Goal: Transaction & Acquisition: Purchase product/service

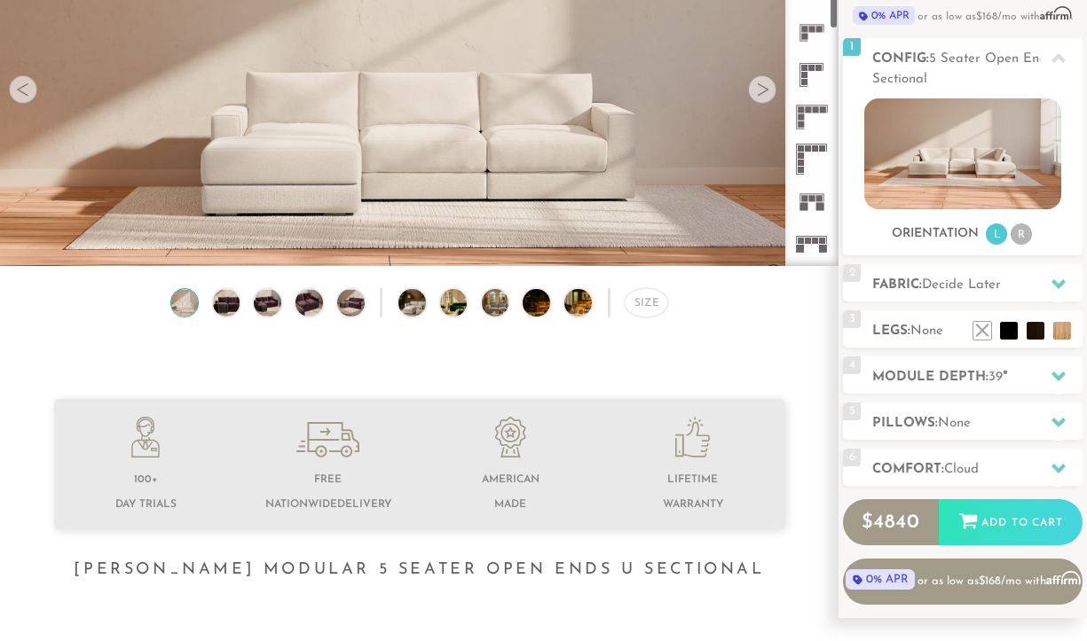
scroll to position [319, 0]
click at [813, 114] on rect at bounding box center [815, 111] width 6 height 6
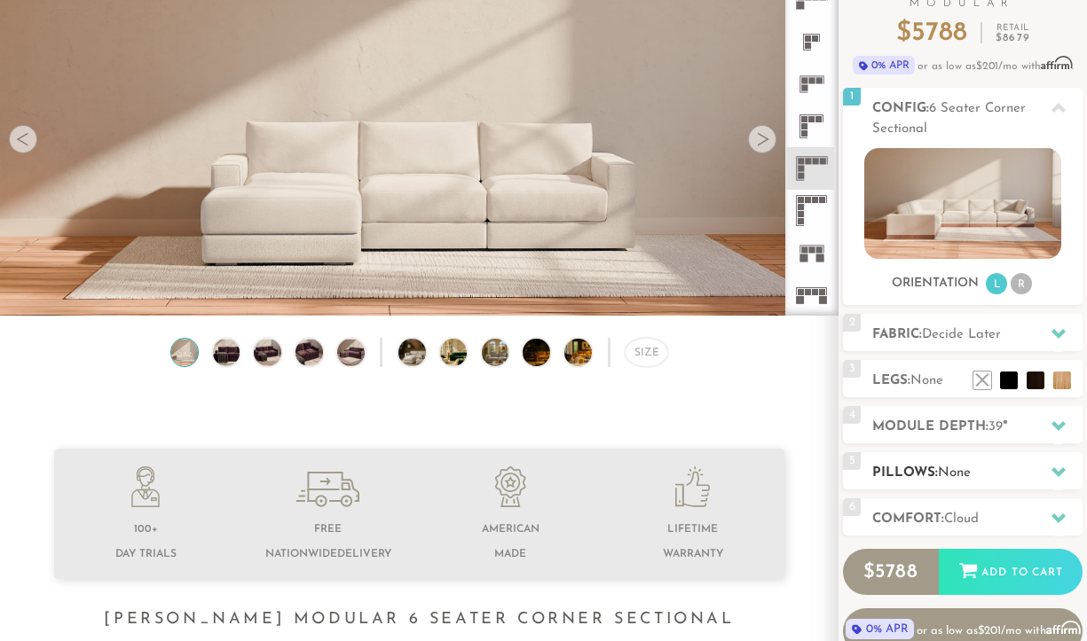
scroll to position [157, 0]
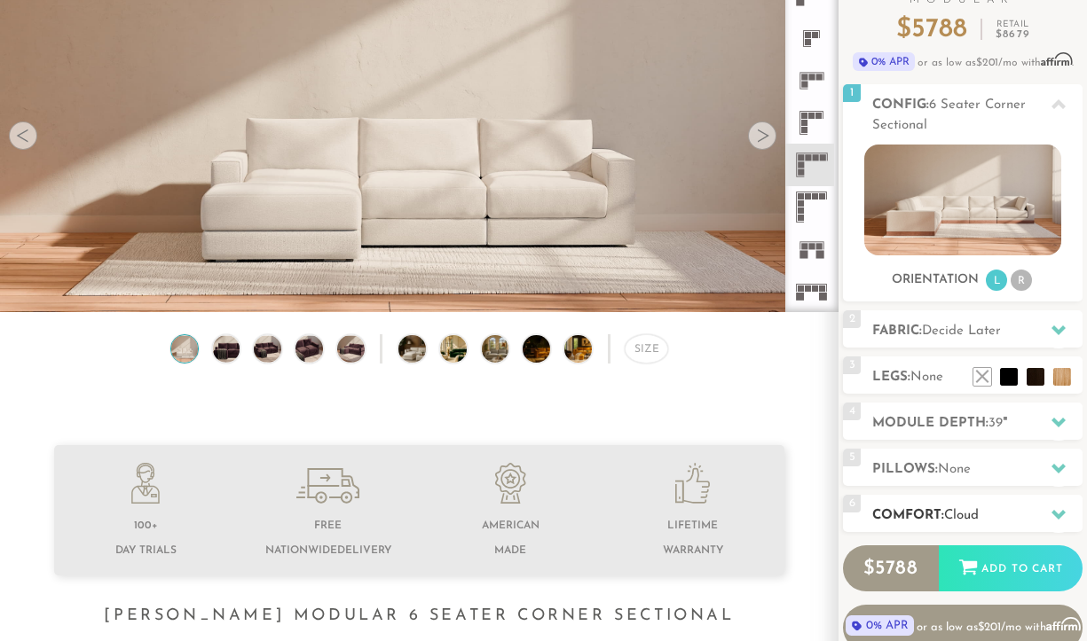
click at [1010, 508] on h2 "Comfort: the Cloud" at bounding box center [977, 516] width 210 height 20
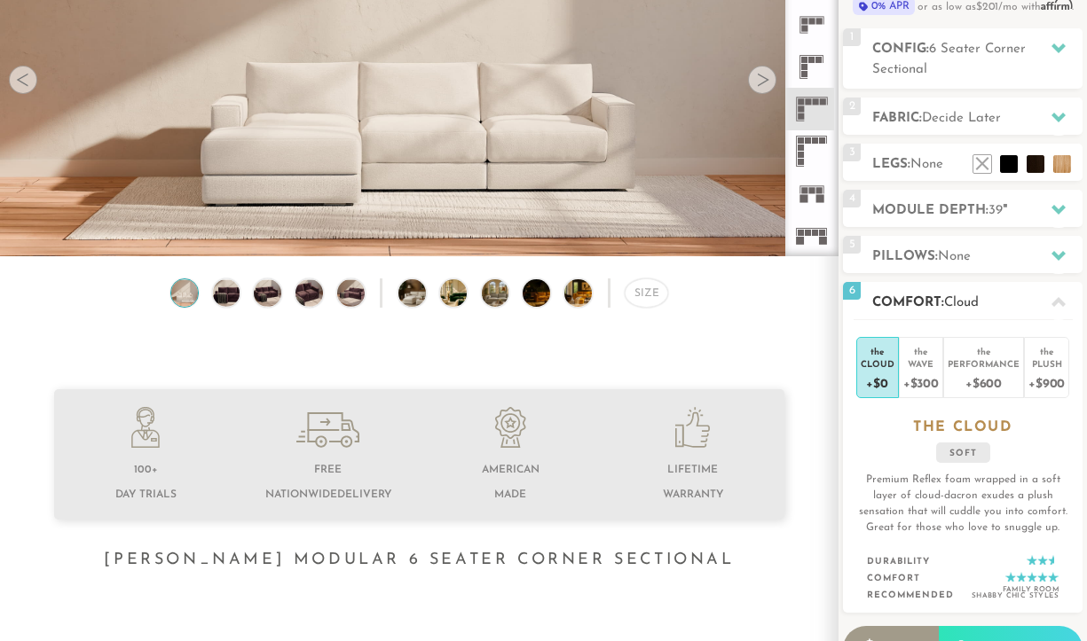
scroll to position [221, 0]
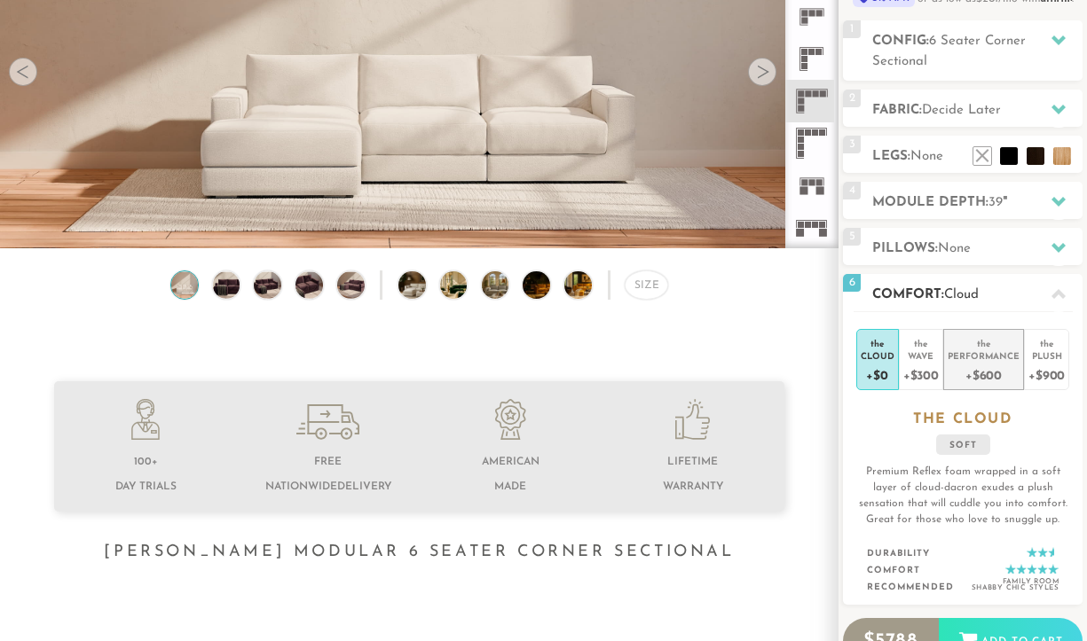
click at [1009, 356] on div "Performance" at bounding box center [983, 355] width 72 height 12
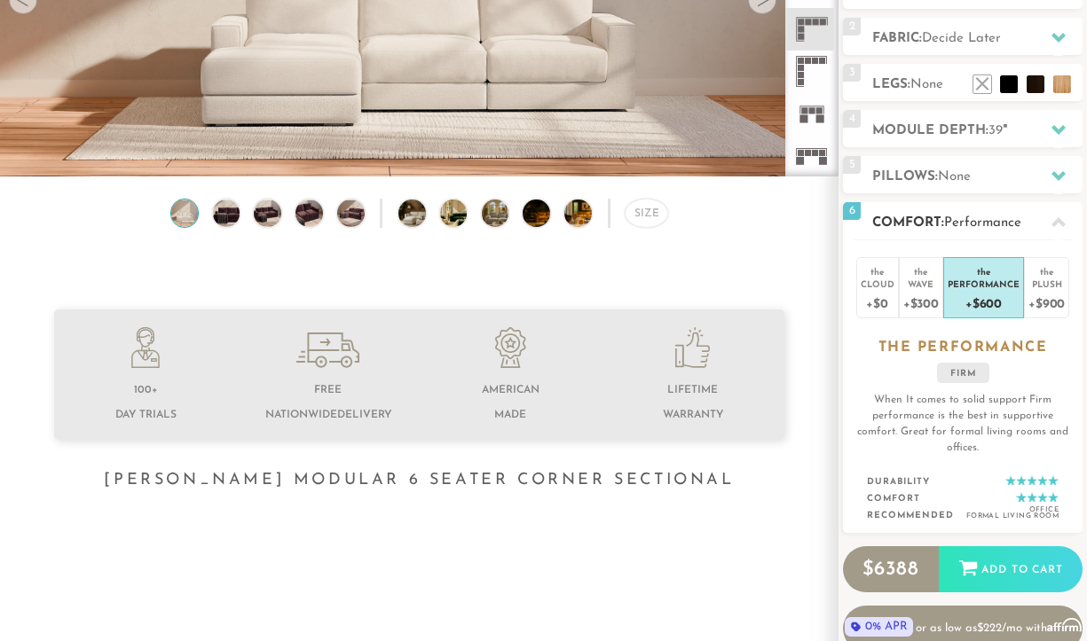
scroll to position [293, 0]
click at [922, 301] on div "+$300" at bounding box center [920, 303] width 35 height 26
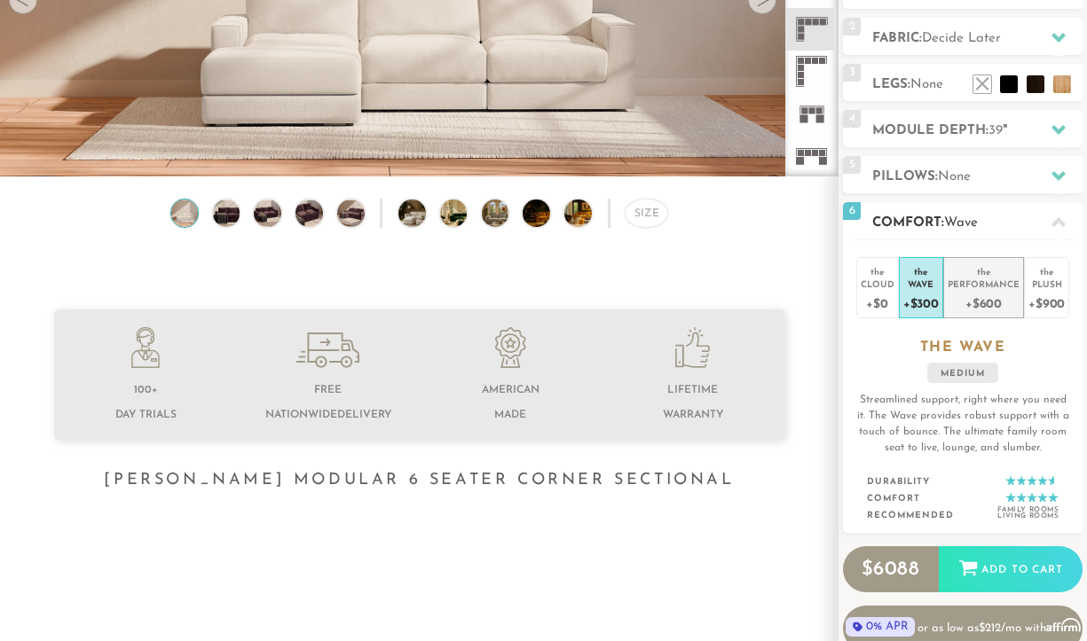
click at [959, 296] on div "+$600" at bounding box center [983, 303] width 72 height 26
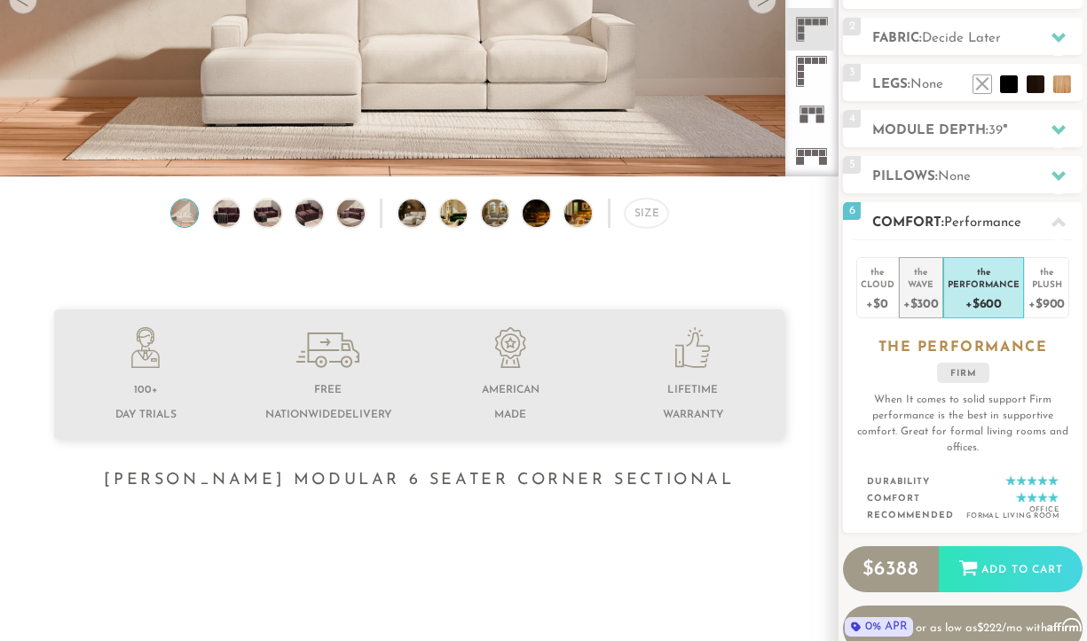
click at [899, 292] on li "the Wave +$300" at bounding box center [921, 287] width 44 height 61
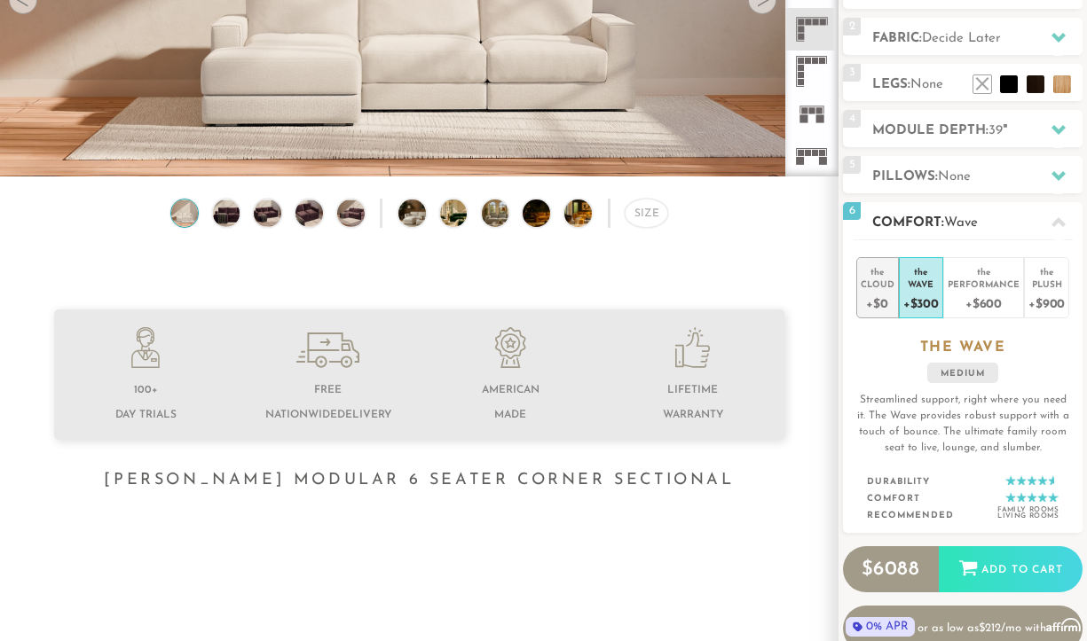
click at [873, 292] on div "+$0" at bounding box center [877, 303] width 34 height 26
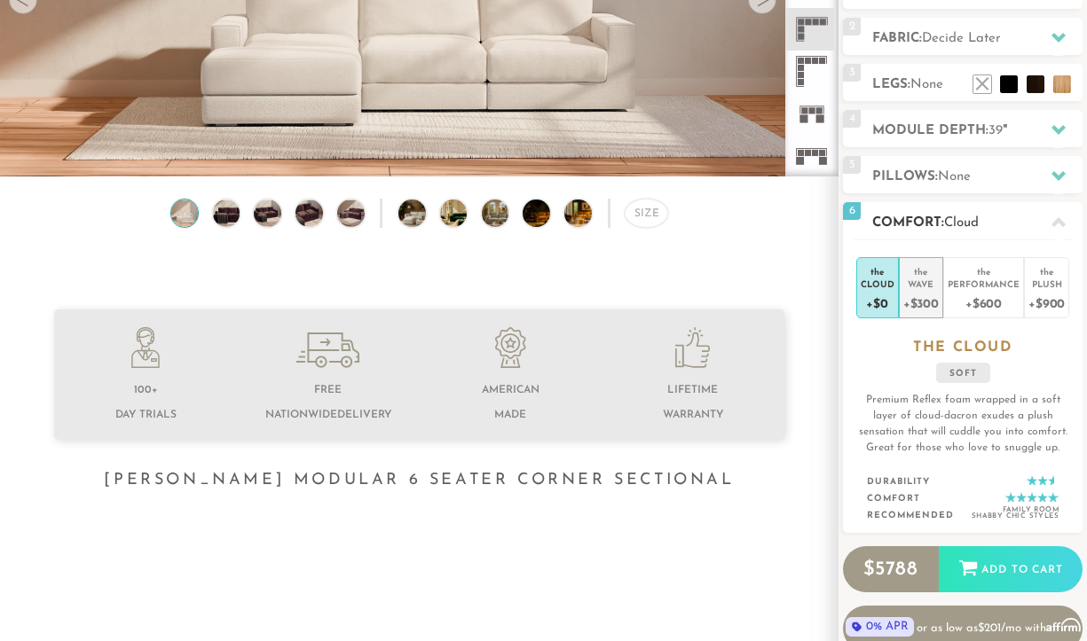
click at [935, 296] on div "+$300" at bounding box center [920, 303] width 35 height 26
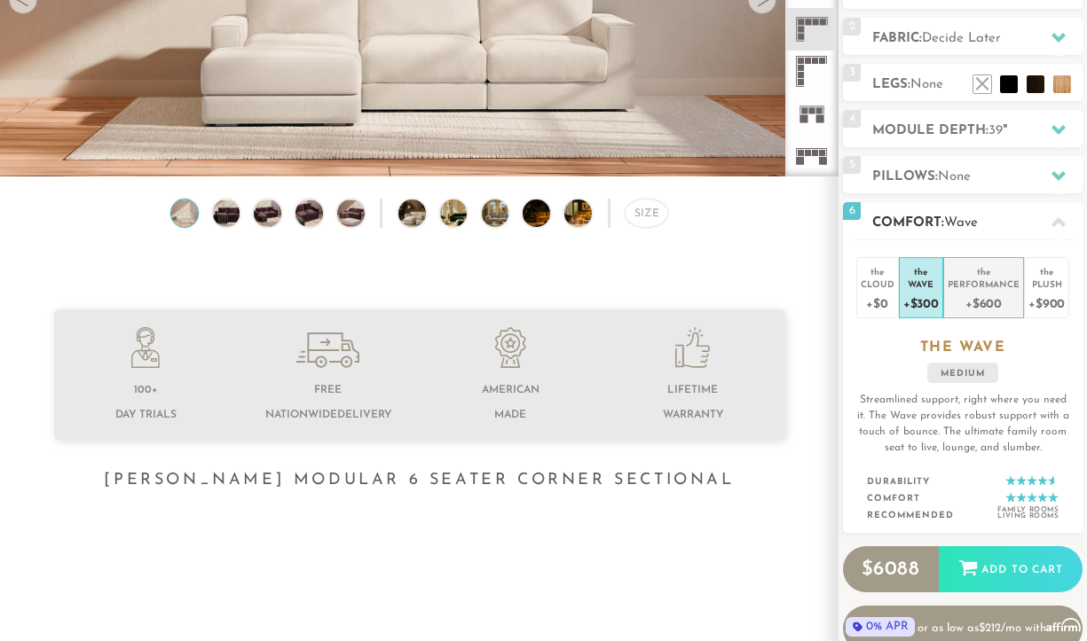
click at [977, 296] on div "+$600" at bounding box center [983, 303] width 72 height 26
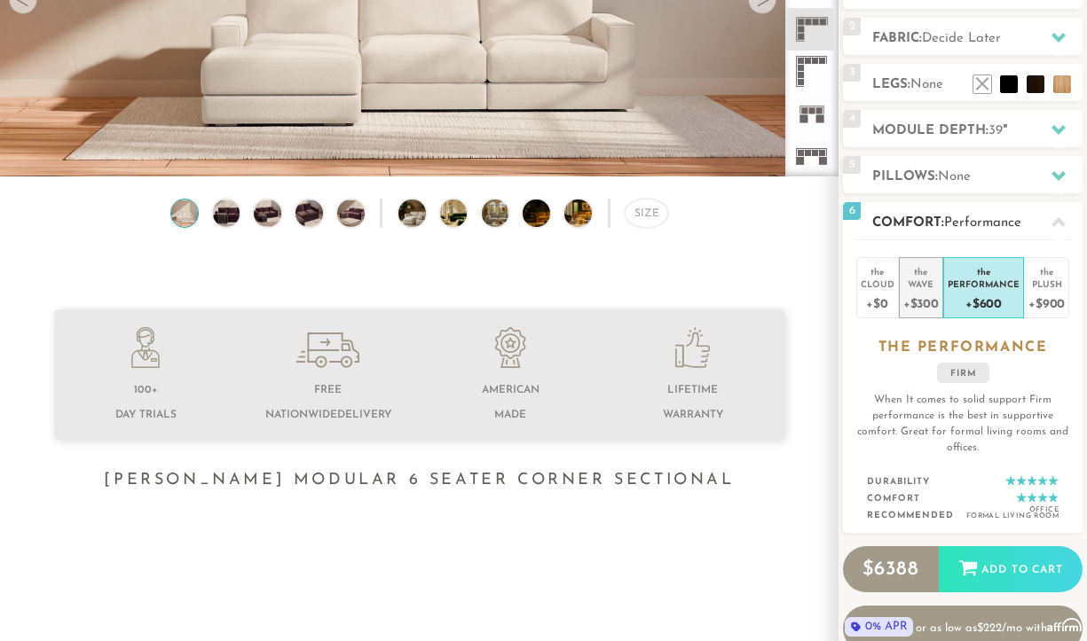
click at [923, 295] on div "+$300" at bounding box center [920, 303] width 35 height 26
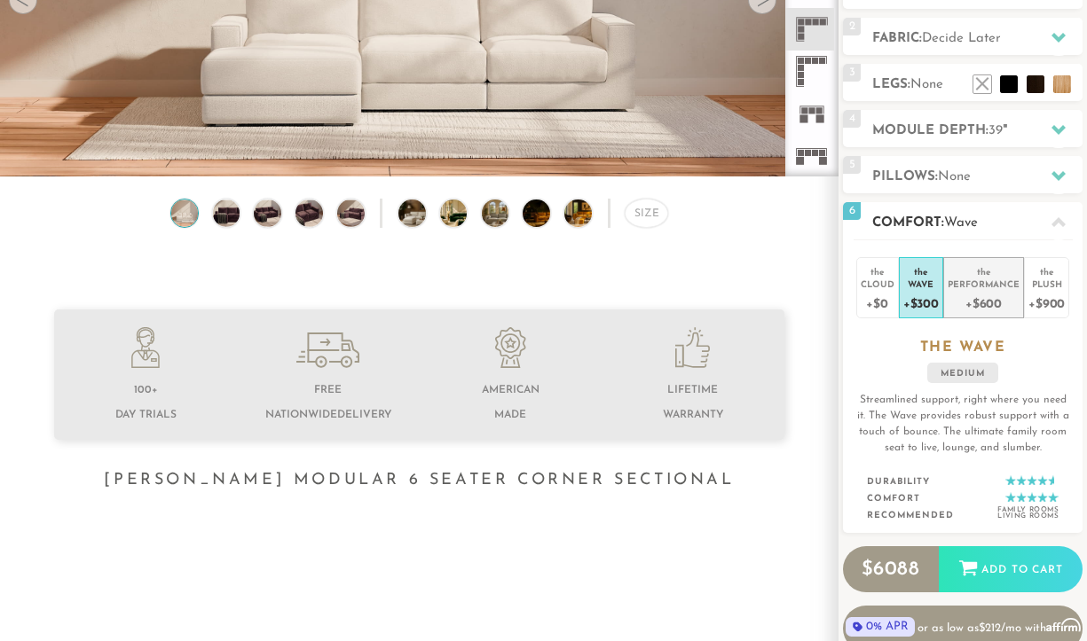
click at [955, 295] on div "+$600" at bounding box center [983, 303] width 72 height 26
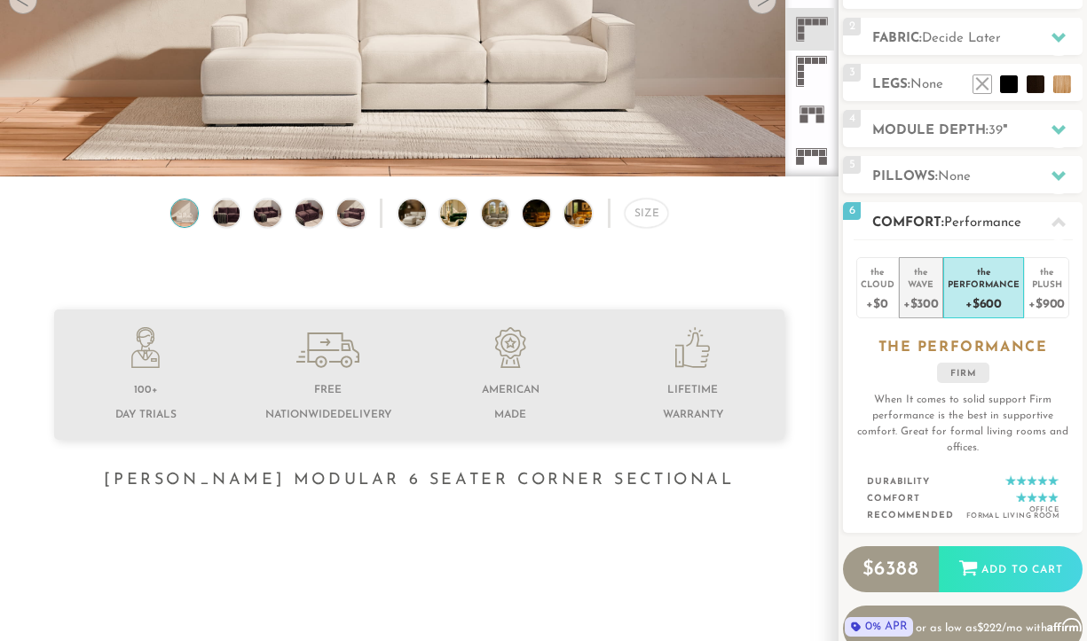
click at [909, 294] on div "+$300" at bounding box center [920, 303] width 35 height 26
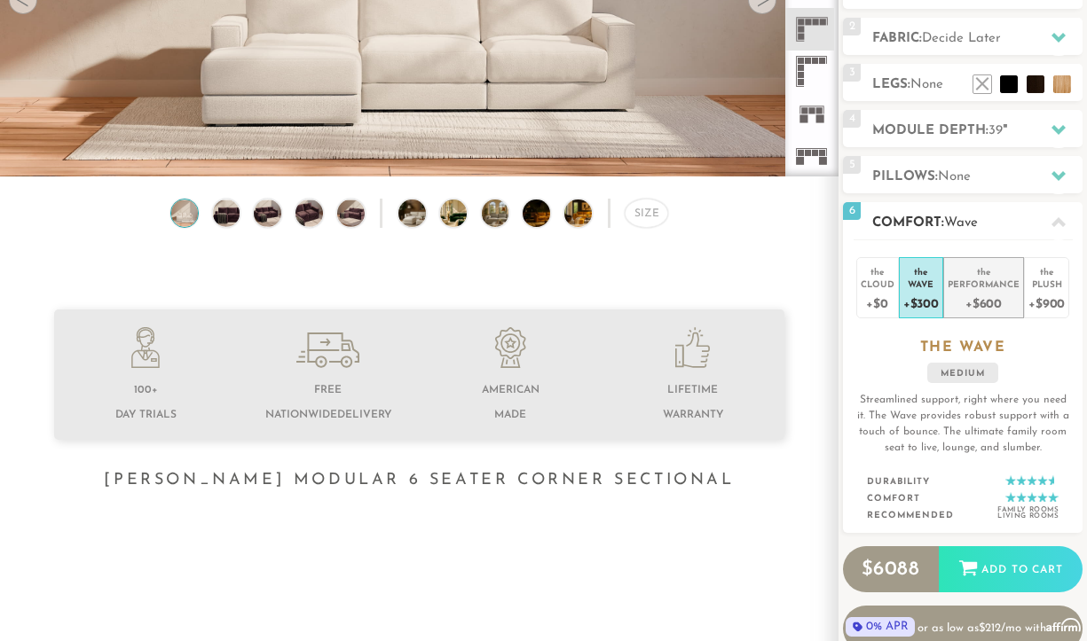
click at [960, 299] on div "+$600" at bounding box center [983, 303] width 72 height 26
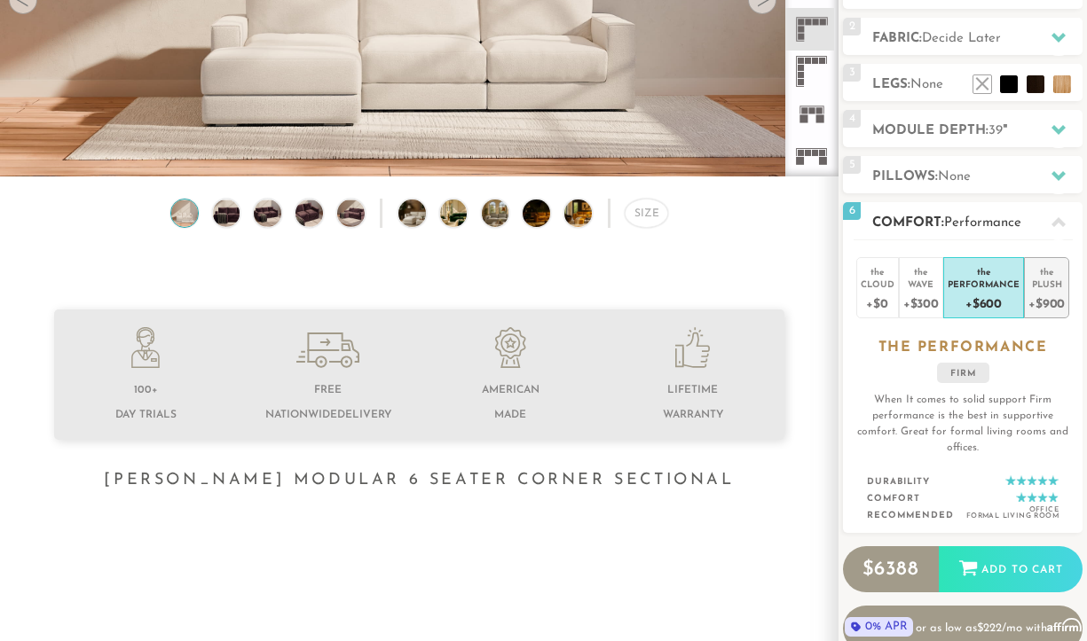
click at [1048, 296] on div "+$900" at bounding box center [1046, 303] width 36 height 26
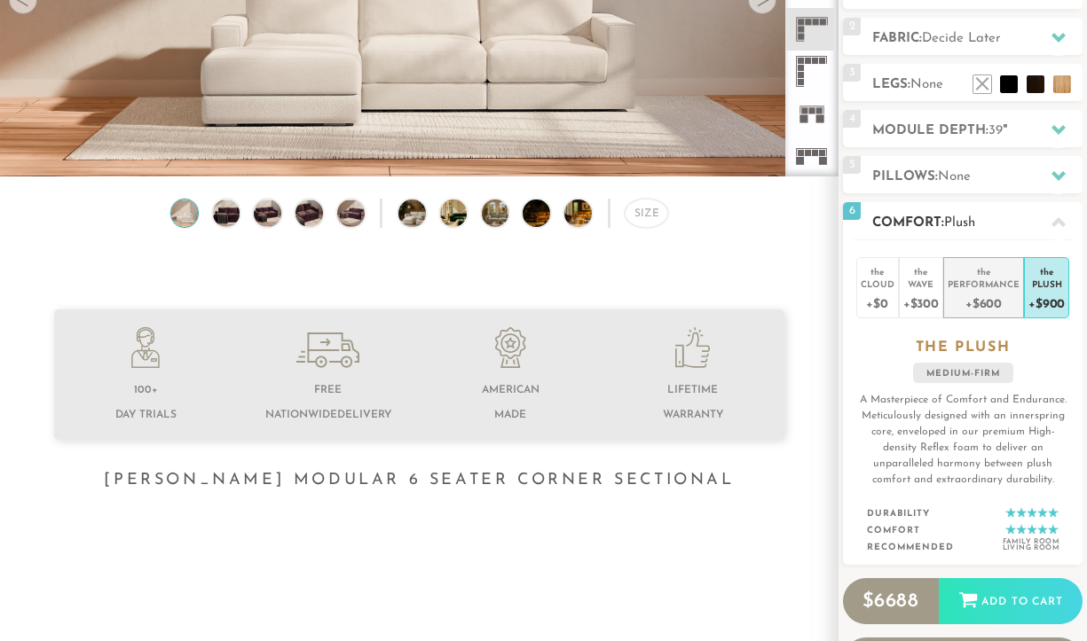
click at [995, 294] on div "+$600" at bounding box center [983, 303] width 72 height 26
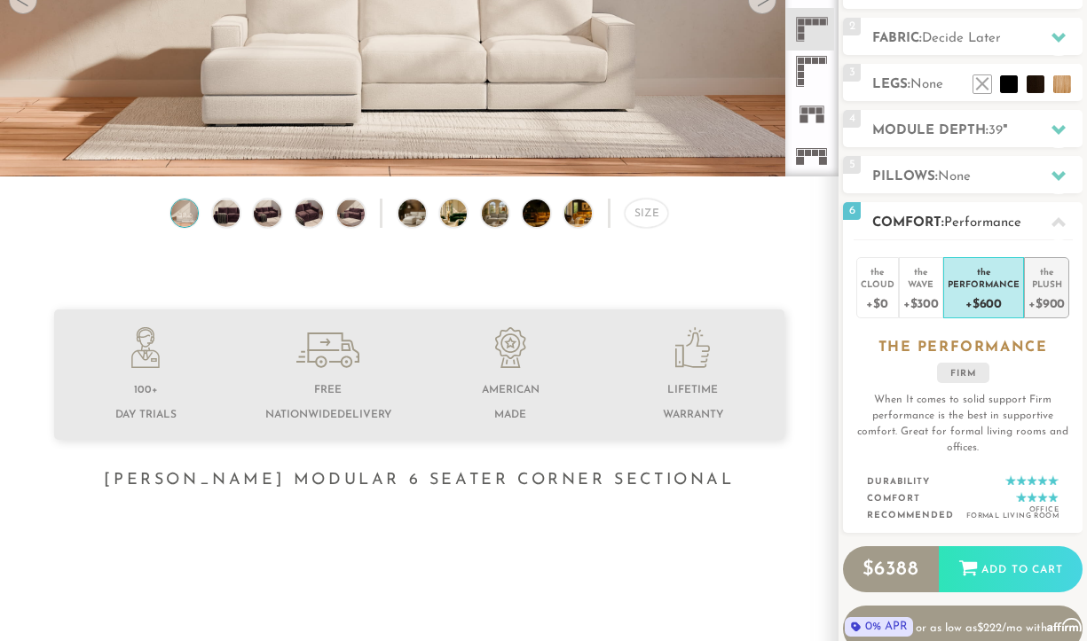
click at [1052, 297] on div "+$900" at bounding box center [1046, 303] width 36 height 26
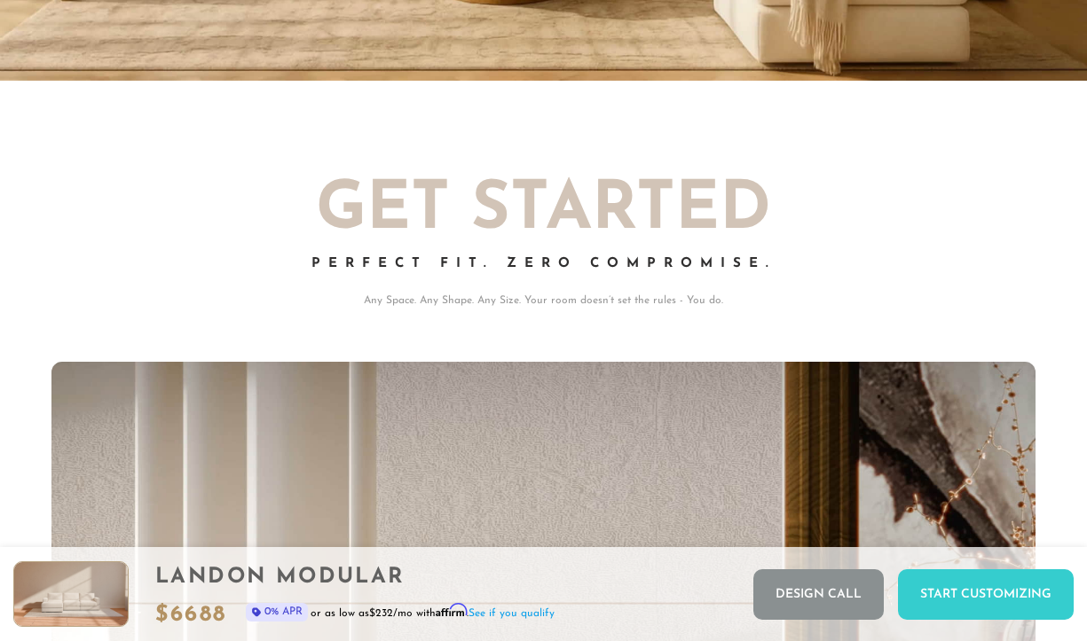
scroll to position [0, 0]
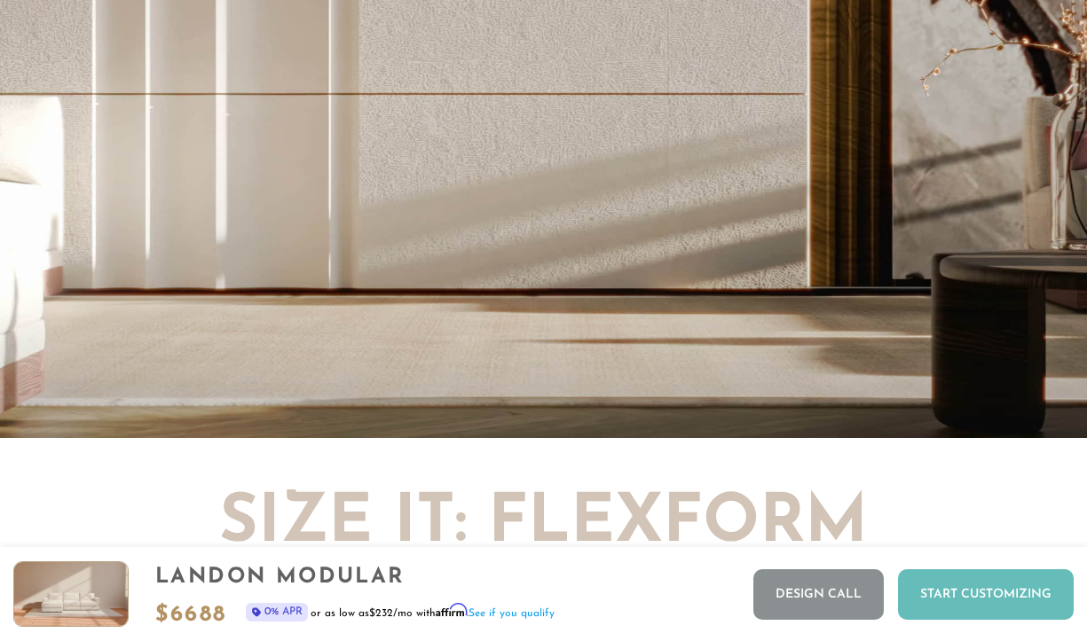
click at [979, 608] on div "Start Customizing" at bounding box center [986, 594] width 176 height 51
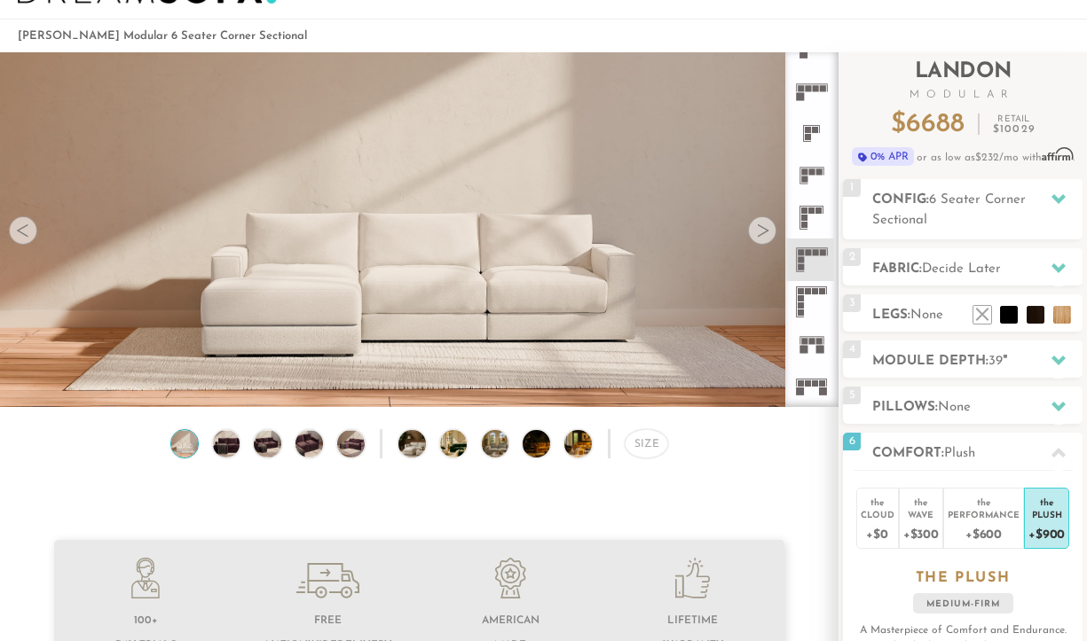
click at [757, 243] on div at bounding box center [762, 230] width 28 height 28
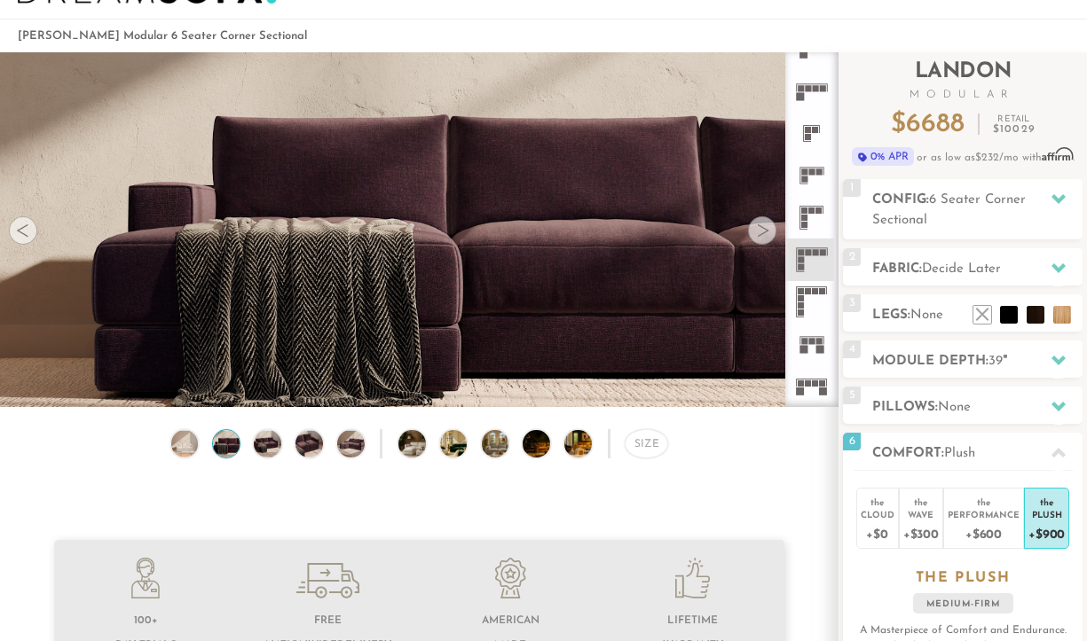
click at [760, 229] on div at bounding box center [762, 230] width 28 height 28
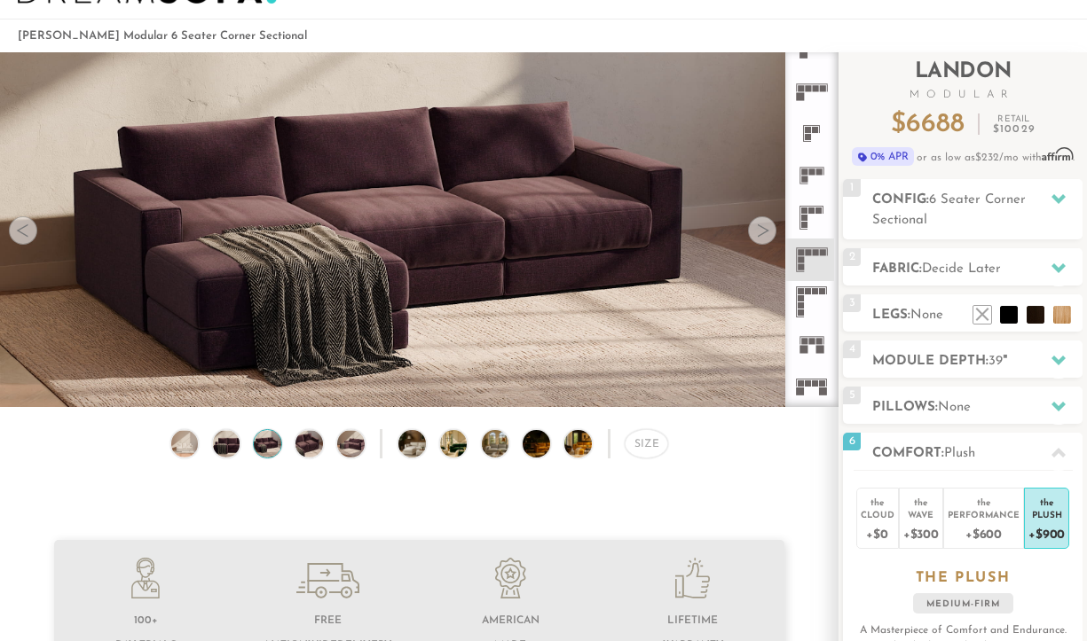
click at [760, 229] on div at bounding box center [762, 230] width 28 height 28
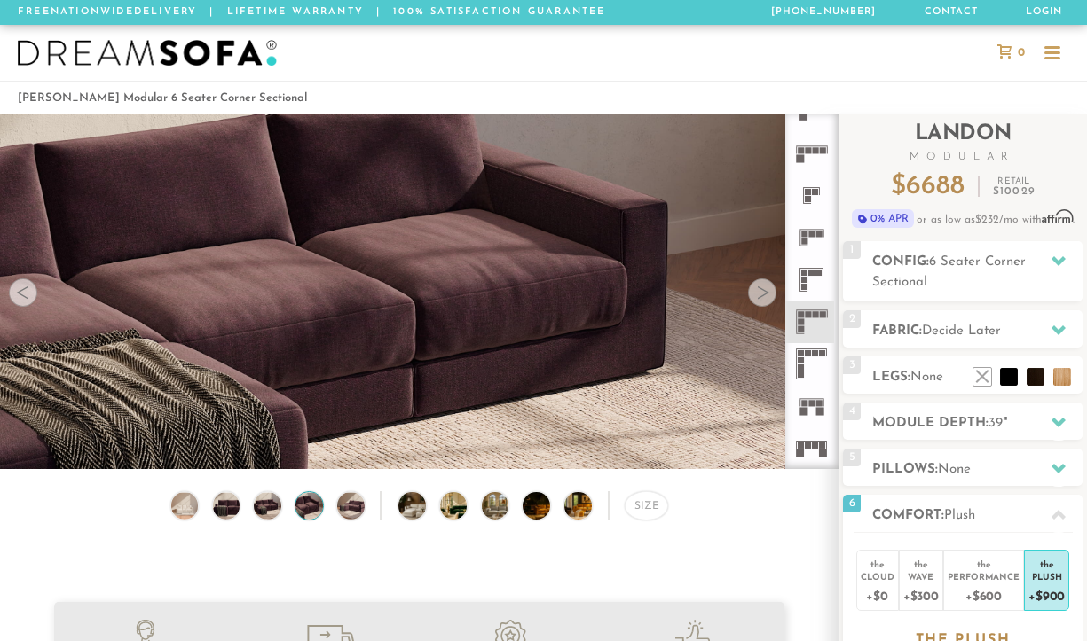
click at [812, 360] on icon at bounding box center [811, 364] width 43 height 43
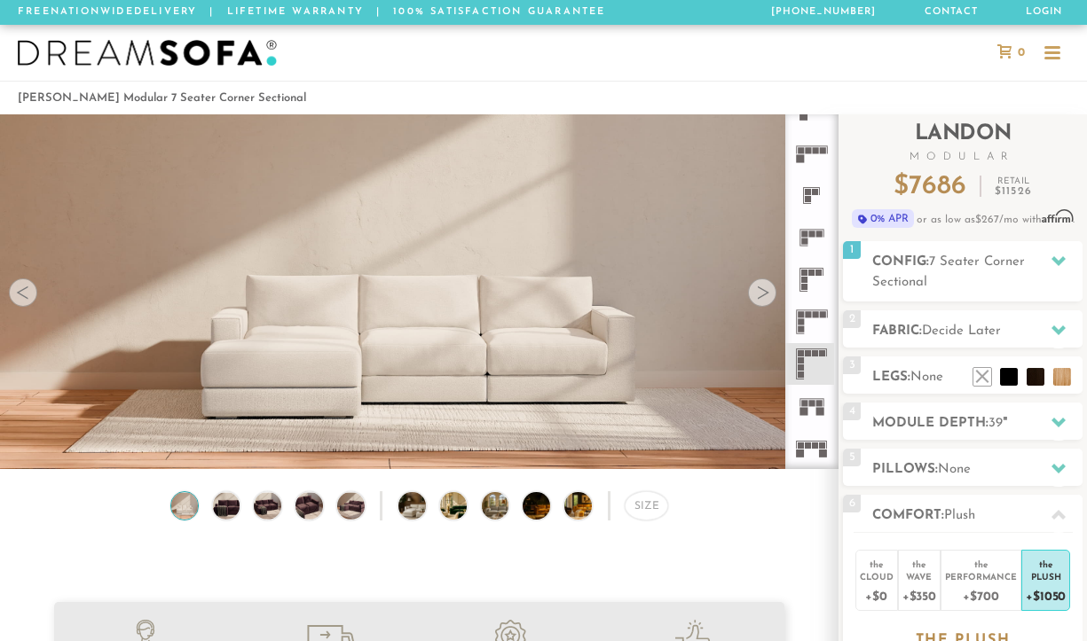
click at [810, 318] on rect at bounding box center [808, 314] width 6 height 6
click at [971, 417] on h2 "Module Depth: 39 "" at bounding box center [977, 423] width 210 height 20
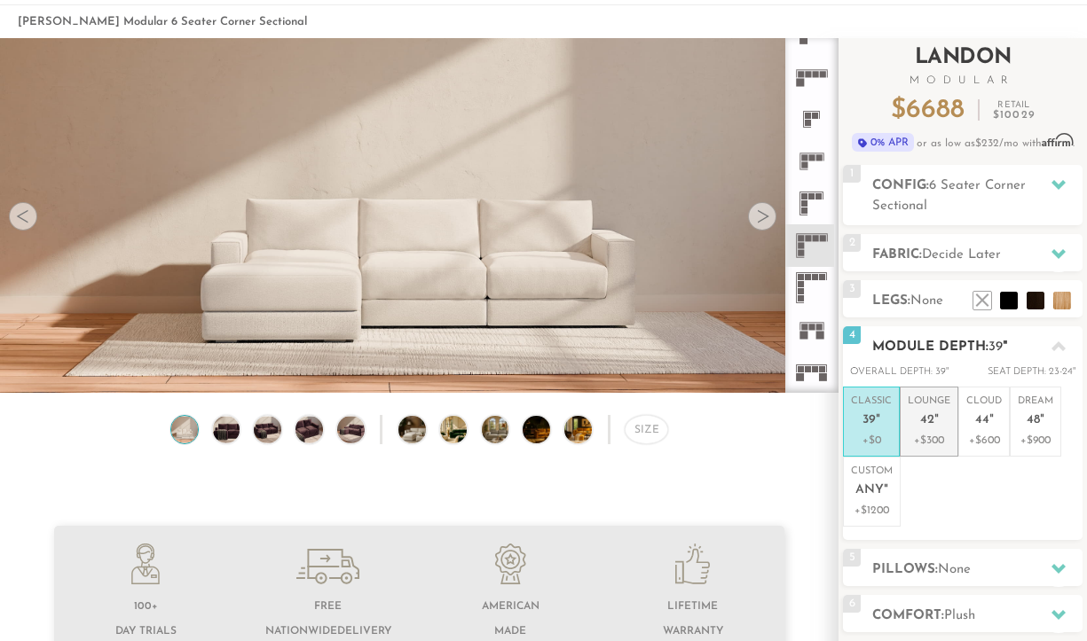
click at [936, 422] on em """ at bounding box center [936, 420] width 4 height 15
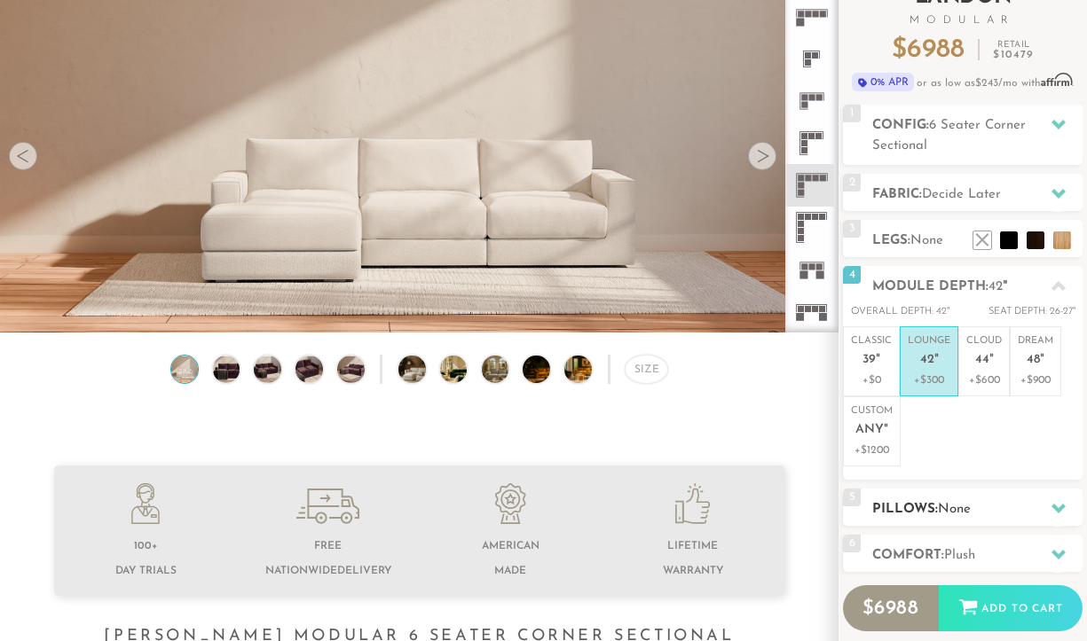
click at [958, 491] on div "5 Pillows: None" at bounding box center [962, 507] width 239 height 37
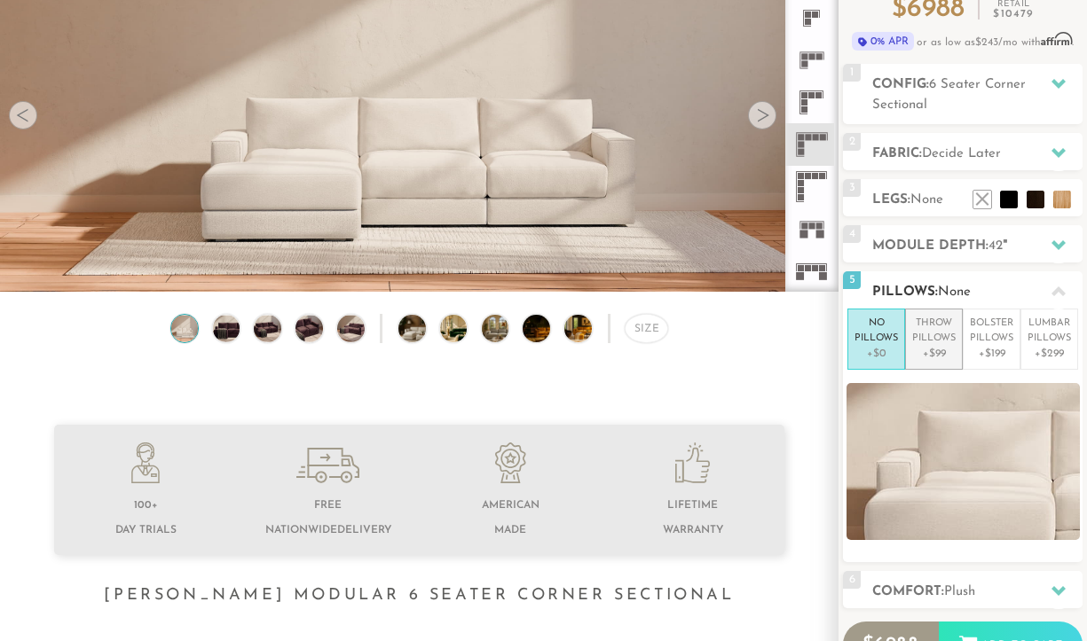
click at [948, 331] on p "Throw Pillows" at bounding box center [933, 331] width 43 height 29
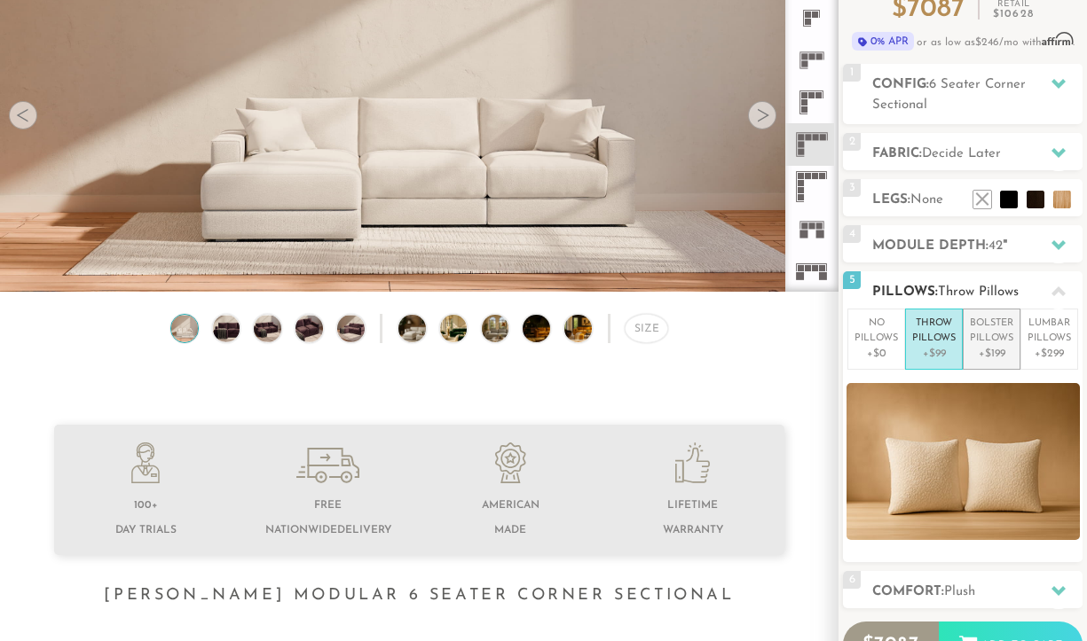
click at [993, 334] on p "Bolster Pillows" at bounding box center [991, 331] width 43 height 29
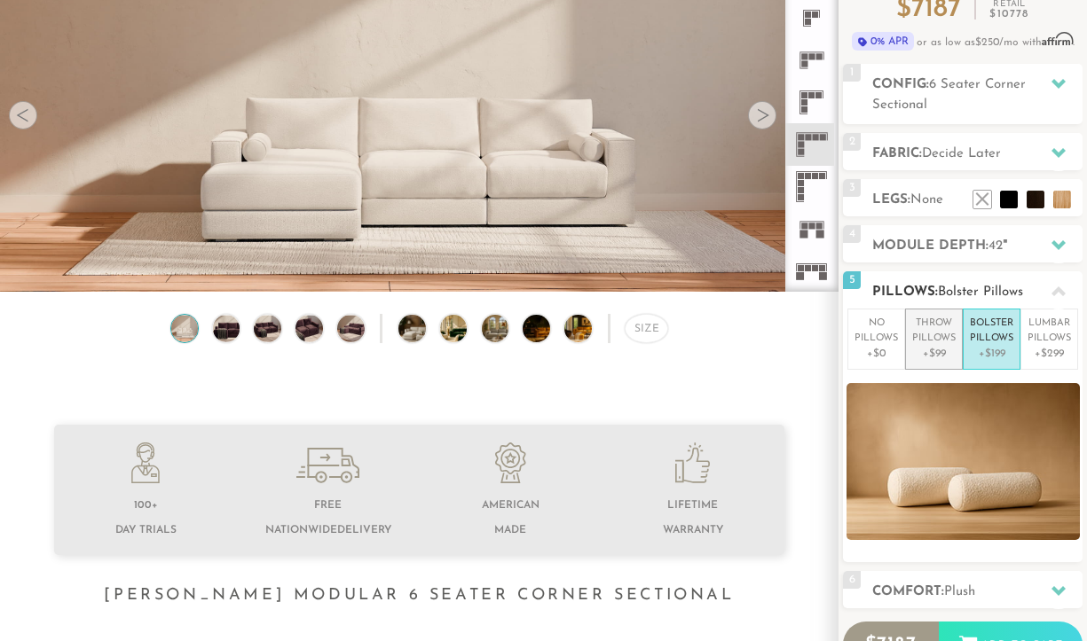
click at [937, 325] on p "Throw Pillows" at bounding box center [933, 331] width 43 height 29
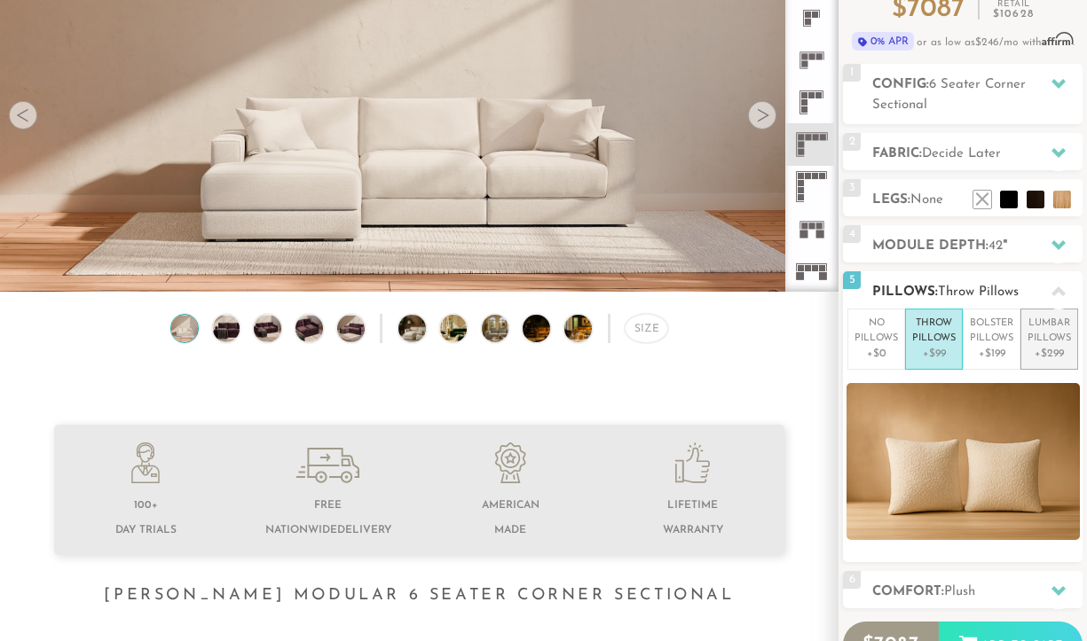
click at [1048, 332] on p "Lumbar Pillows" at bounding box center [1048, 331] width 43 height 29
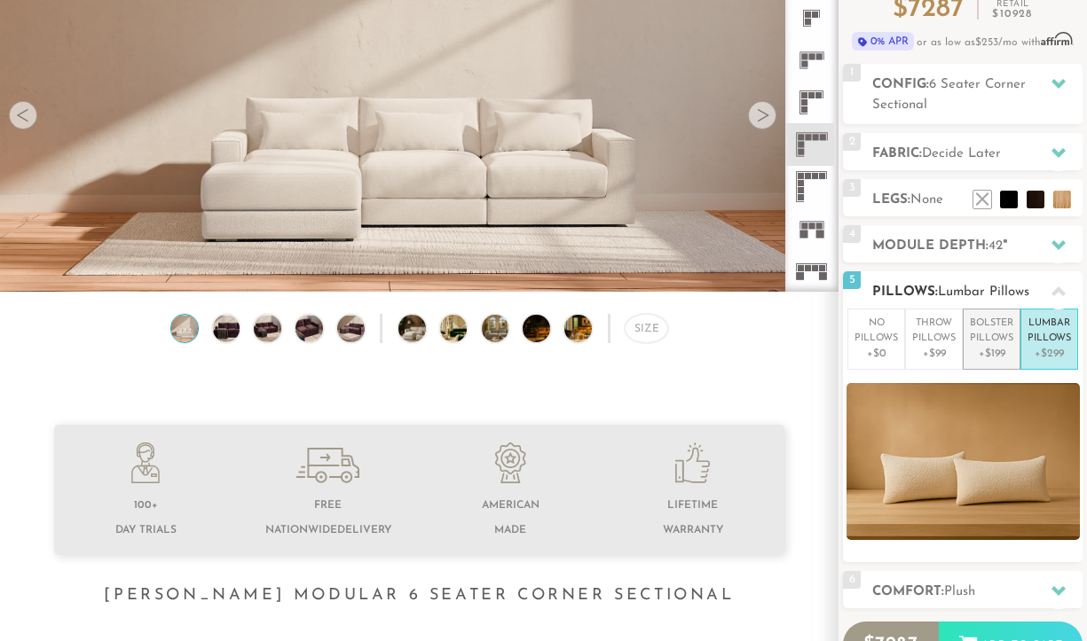
click at [971, 340] on p "Bolster Pillows" at bounding box center [991, 331] width 43 height 29
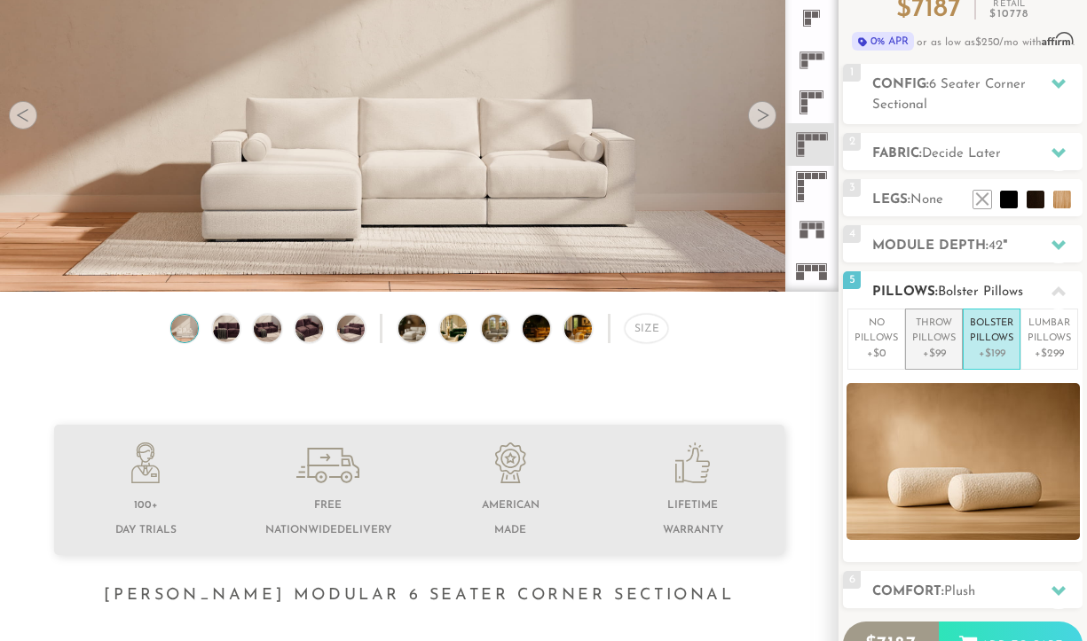
click at [943, 339] on p "Throw Pillows" at bounding box center [933, 331] width 43 height 29
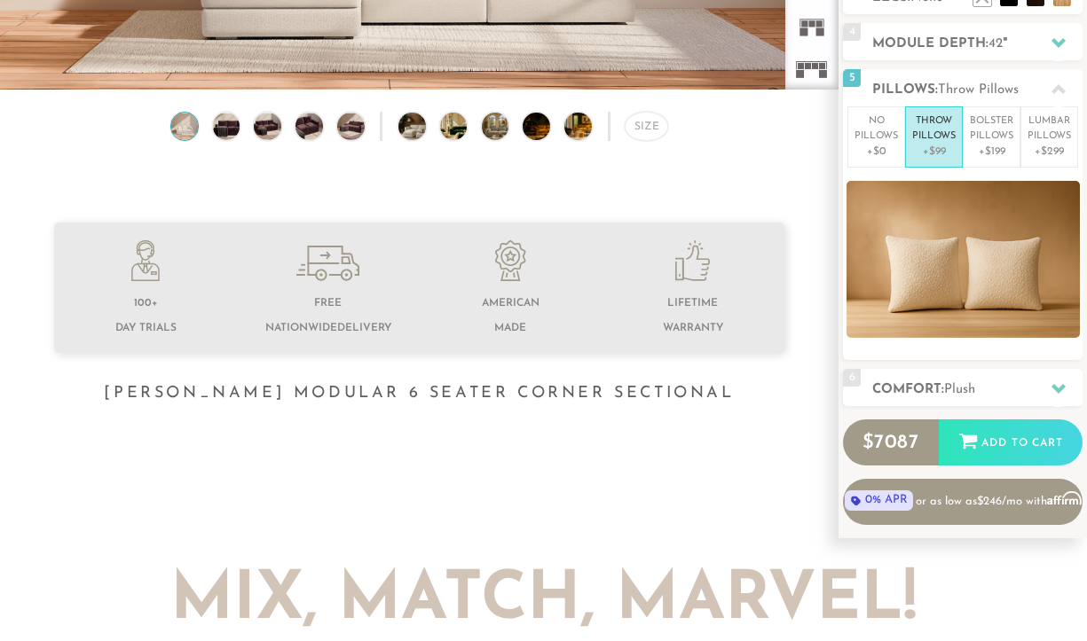
click at [963, 363] on div "Introducing [PERSON_NAME] Modular $ 7087 Retail $ 10628 $ 7087 Retail $ 10628 0…" at bounding box center [962, 130] width 239 height 790
click at [964, 383] on span "Plush" at bounding box center [959, 389] width 31 height 13
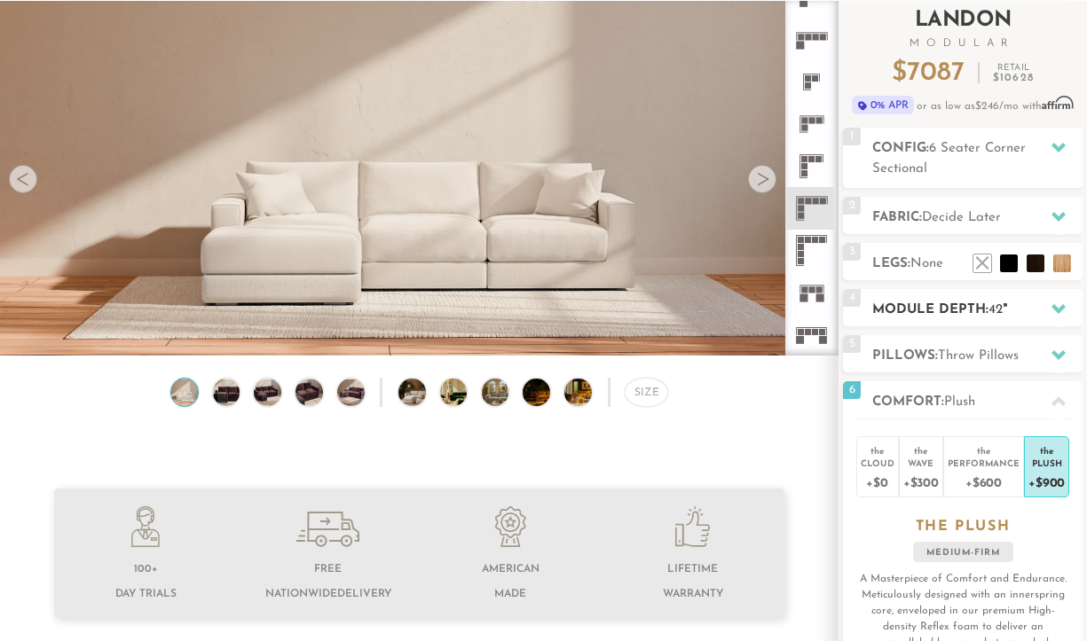
click at [931, 308] on h2 "Module Depth: 42 "" at bounding box center [977, 310] width 210 height 20
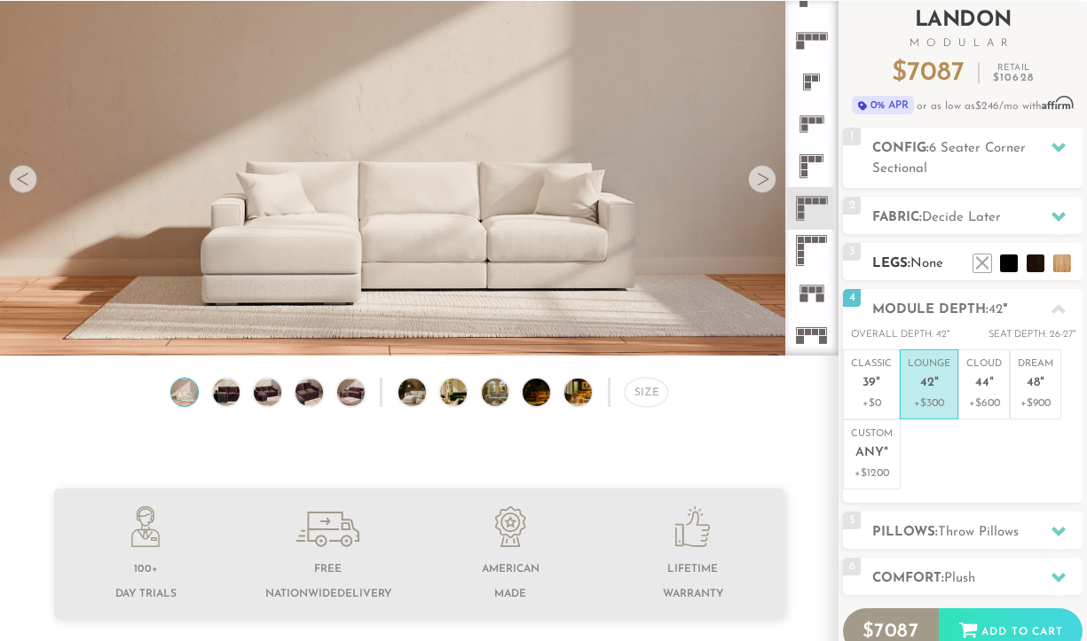
click at [920, 259] on span "None" at bounding box center [926, 263] width 33 height 13
click at [1055, 263] on li at bounding box center [1035, 236] width 71 height 71
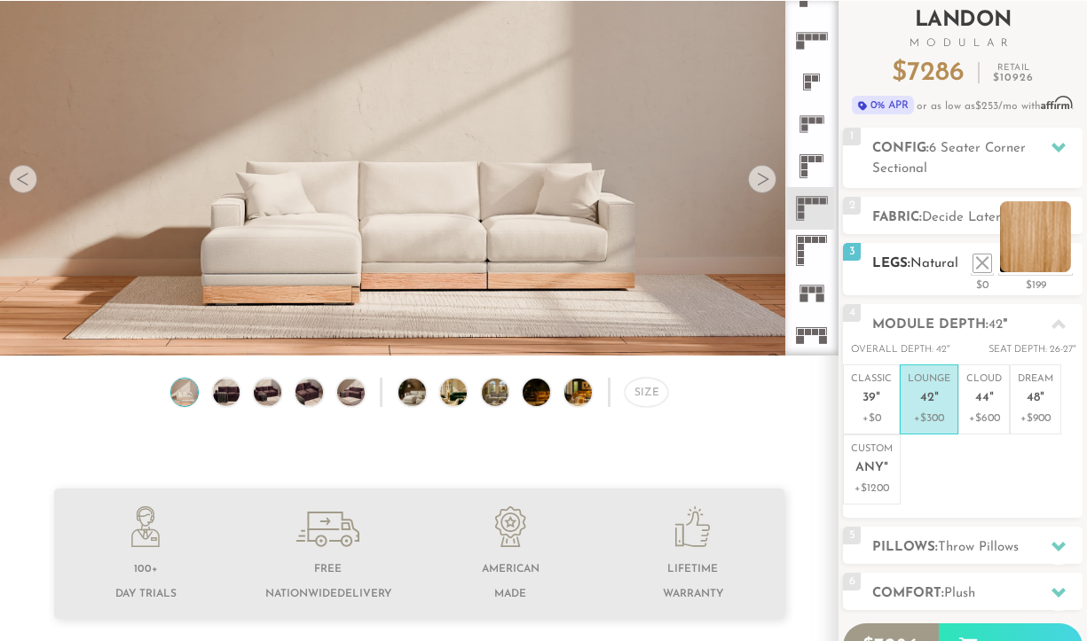
click at [1029, 265] on li at bounding box center [1035, 236] width 71 height 71
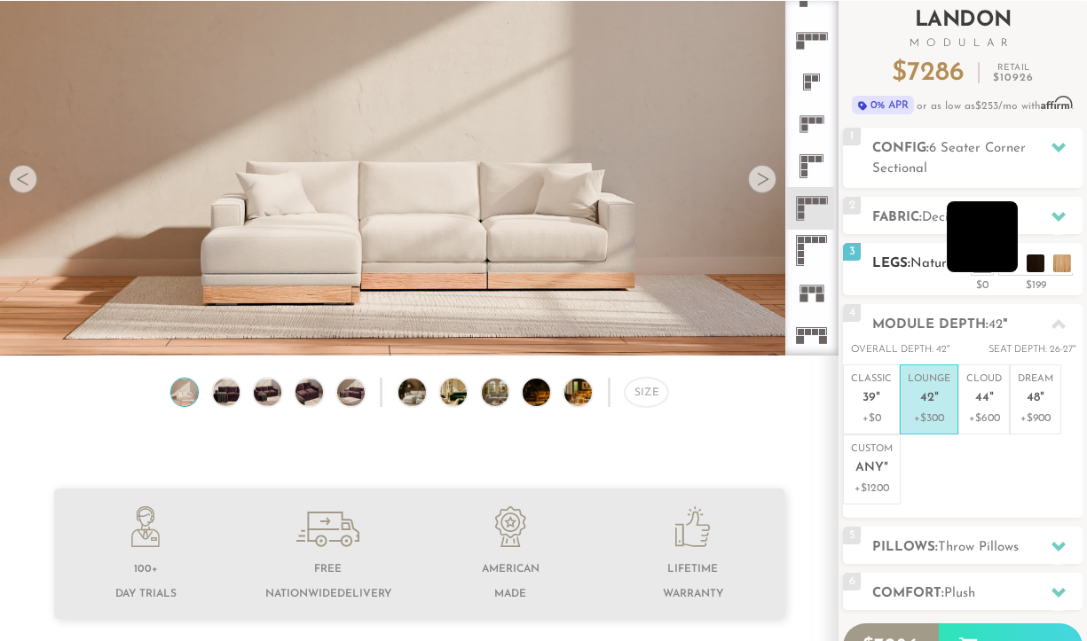
click at [1016, 268] on li at bounding box center [981, 236] width 71 height 71
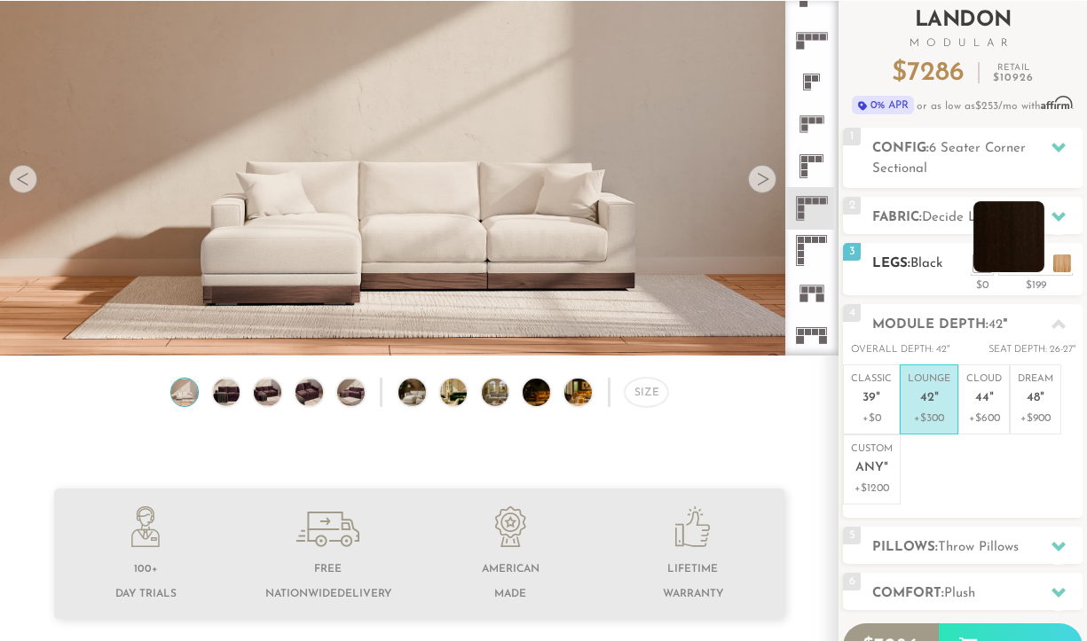
click at [1035, 265] on li at bounding box center [1008, 236] width 71 height 71
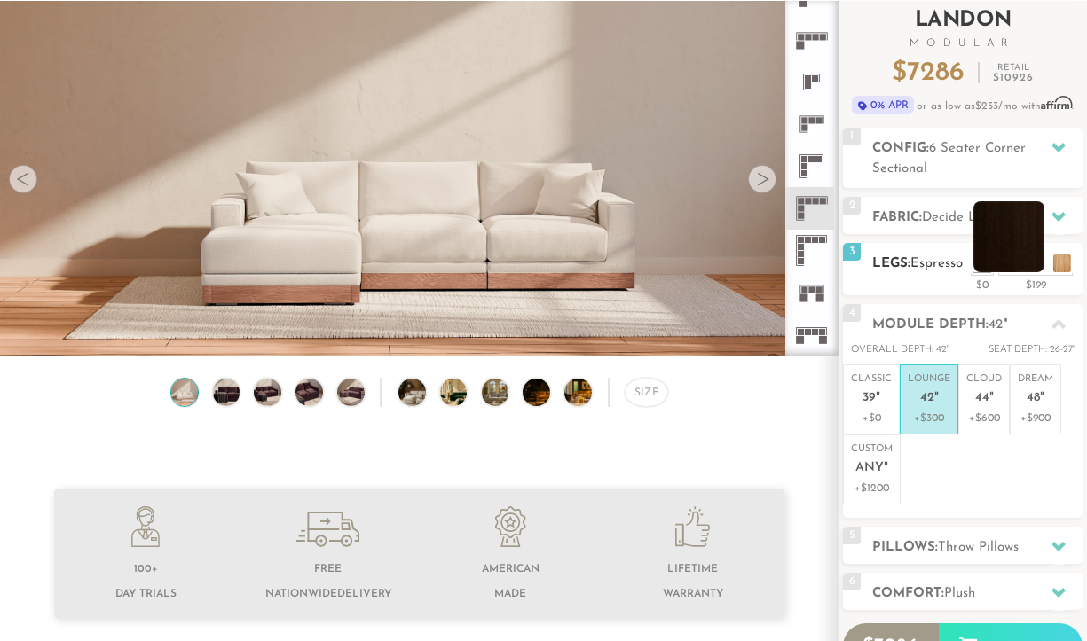
click at [977, 271] on li at bounding box center [1008, 236] width 71 height 71
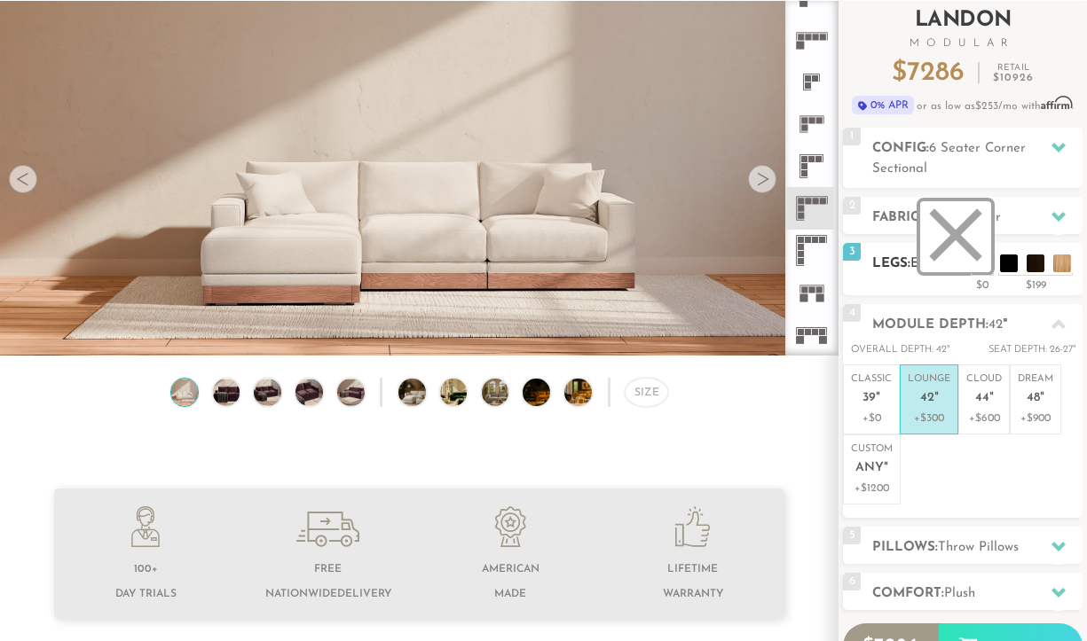
click at [980, 259] on li at bounding box center [955, 236] width 71 height 71
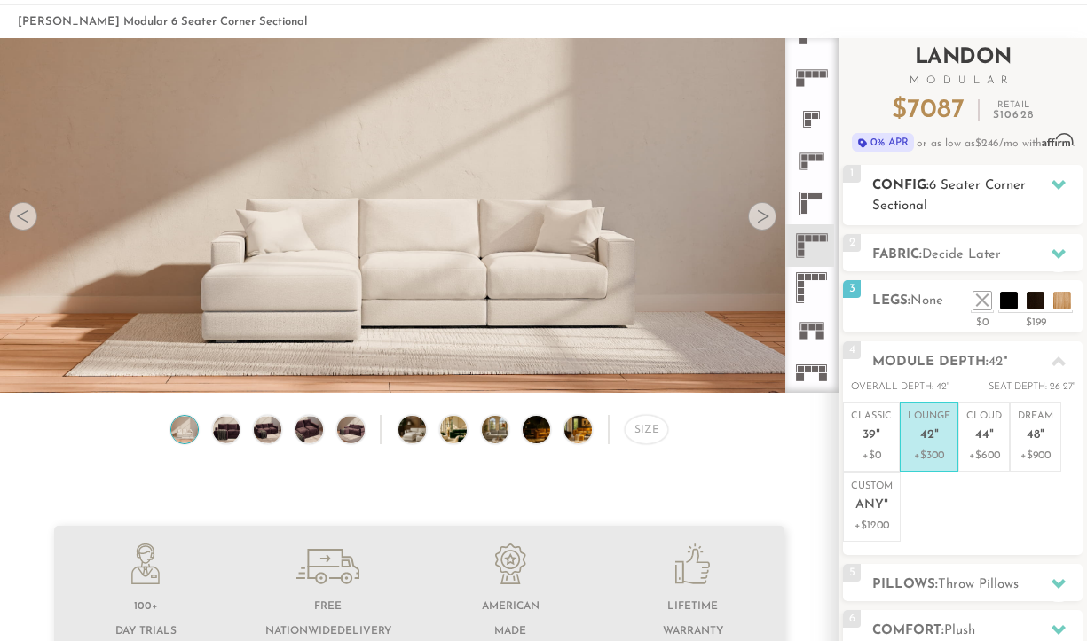
scroll to position [76, 0]
click at [968, 260] on span "Decide Later" at bounding box center [961, 254] width 79 height 13
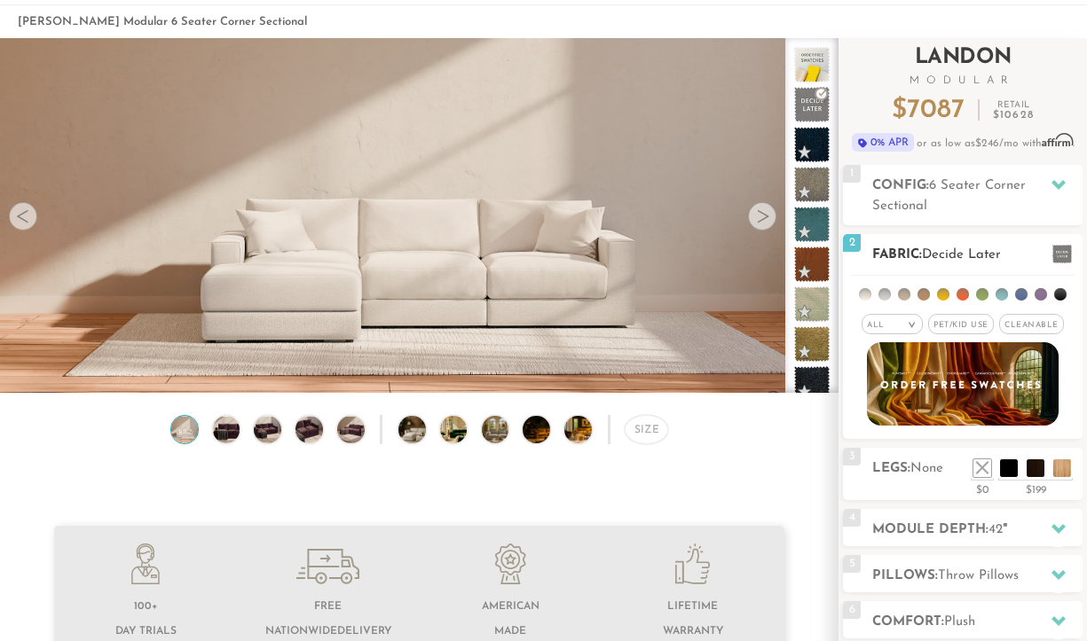
click at [970, 325] on span "Pet/Kid Use x" at bounding box center [961, 324] width 66 height 20
click at [1025, 321] on span "Cleanable x" at bounding box center [1037, 324] width 65 height 20
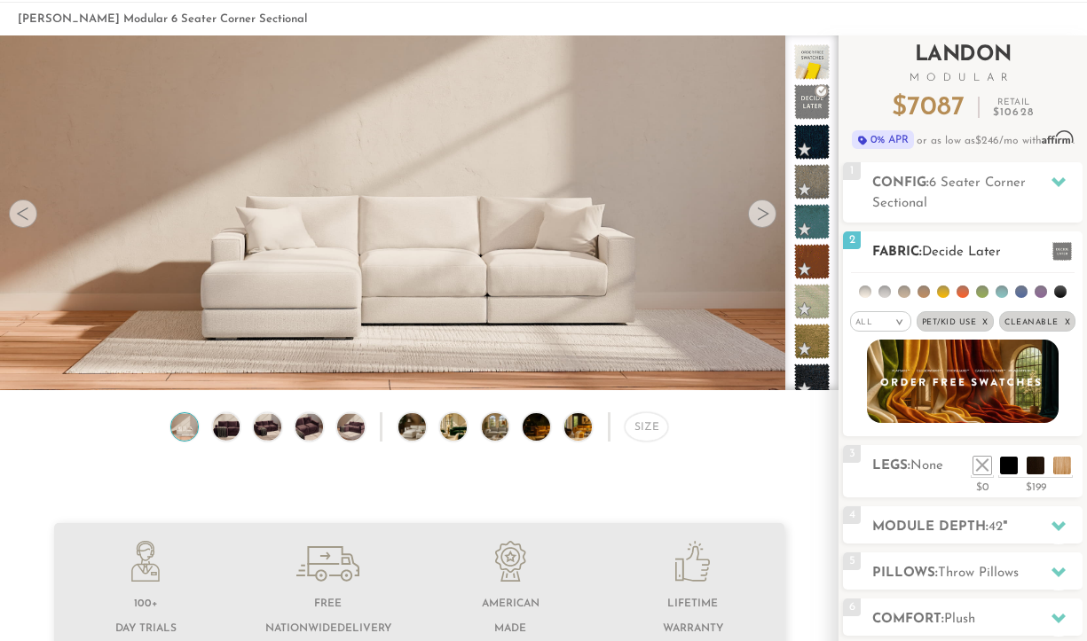
scroll to position [79, 0]
click at [925, 287] on li at bounding box center [923, 292] width 12 height 12
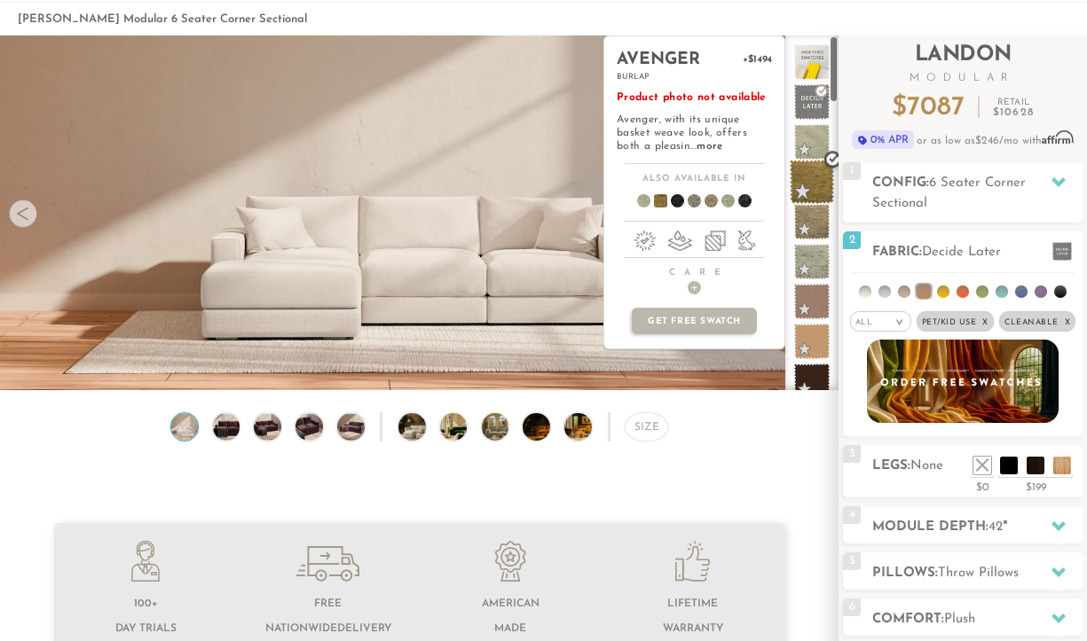
click at [818, 183] on span at bounding box center [811, 182] width 44 height 44
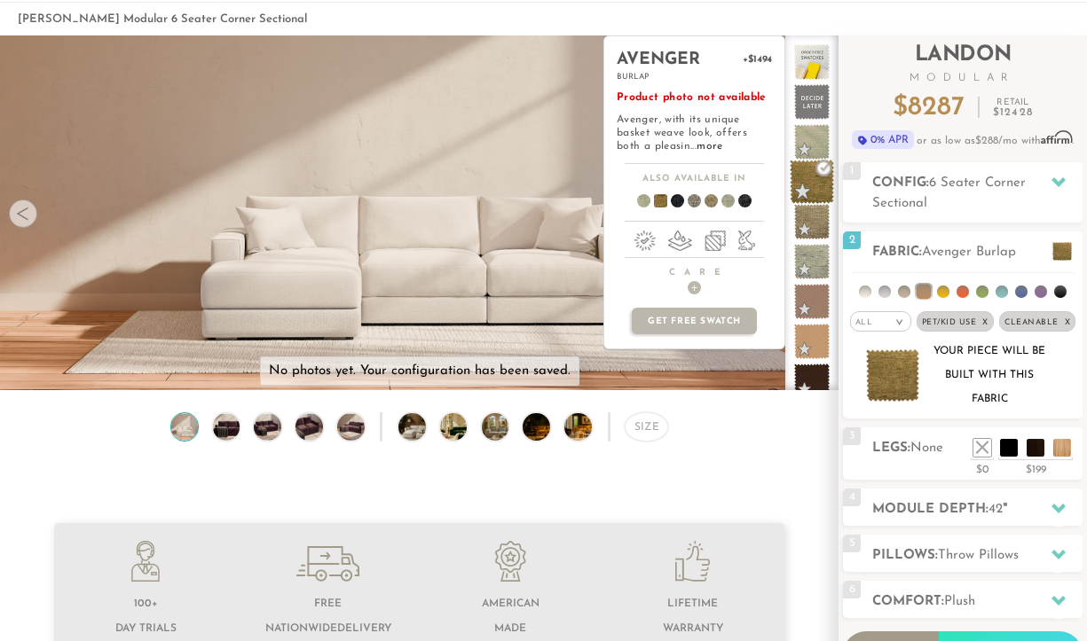
click at [807, 186] on span at bounding box center [811, 182] width 44 height 44
click at [809, 231] on span at bounding box center [811, 222] width 44 height 44
click at [811, 196] on span at bounding box center [811, 182] width 44 height 44
click at [809, 229] on span at bounding box center [811, 222] width 44 height 44
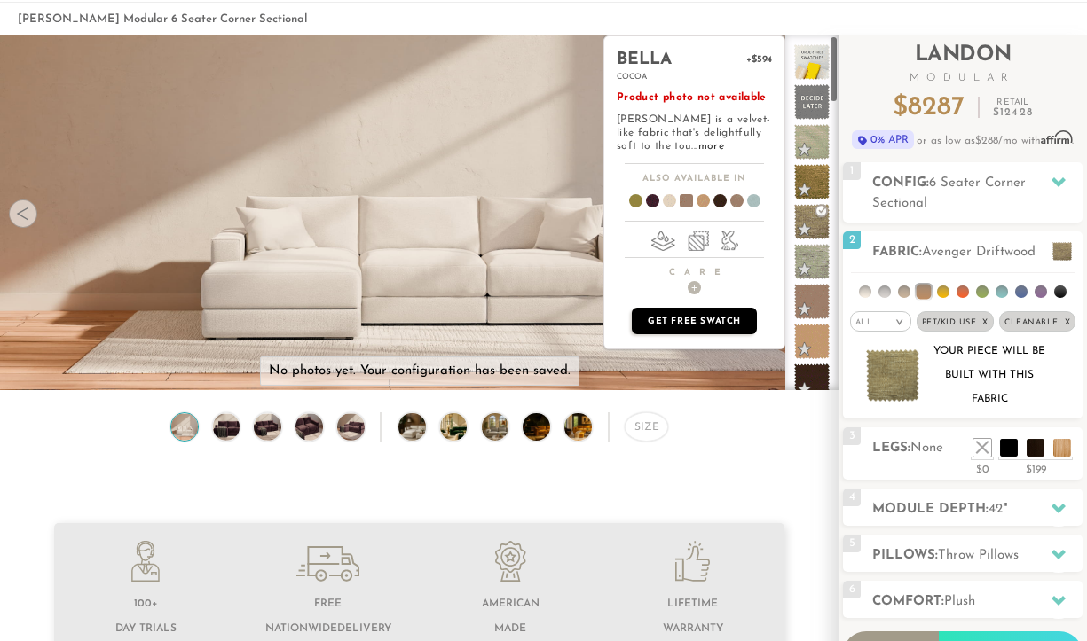
click at [729, 326] on p "Get Free Swatch" at bounding box center [694, 321] width 124 height 27
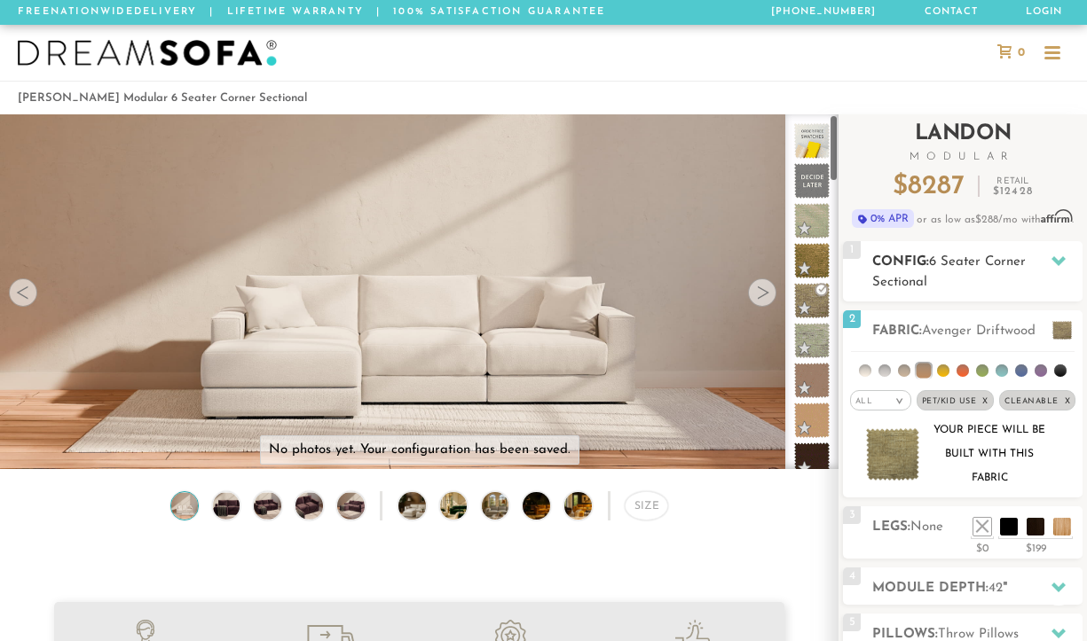
scroll to position [0, 0]
click at [936, 268] on span "6 Seater Corner Sectional" at bounding box center [948, 272] width 153 height 34
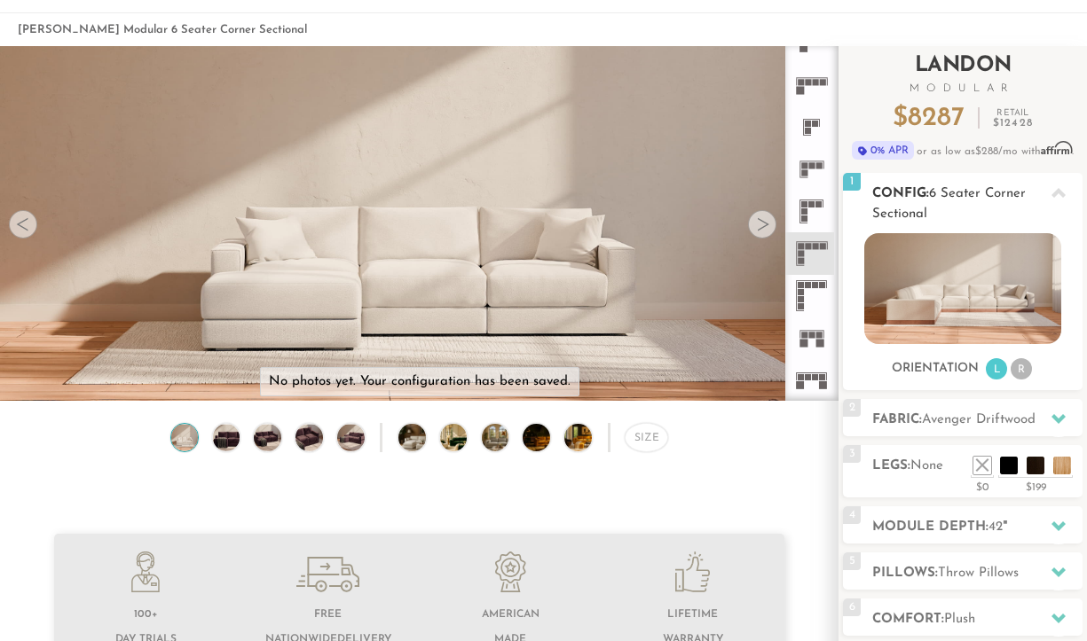
scroll to position [80, 0]
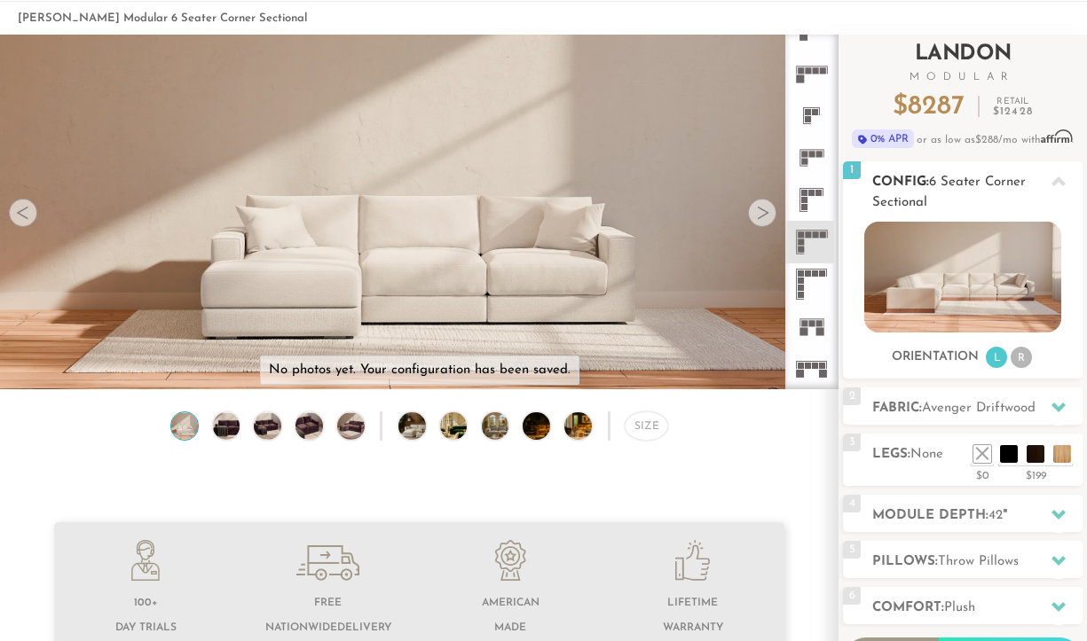
click at [1020, 362] on li "R" at bounding box center [1020, 357] width 21 height 21
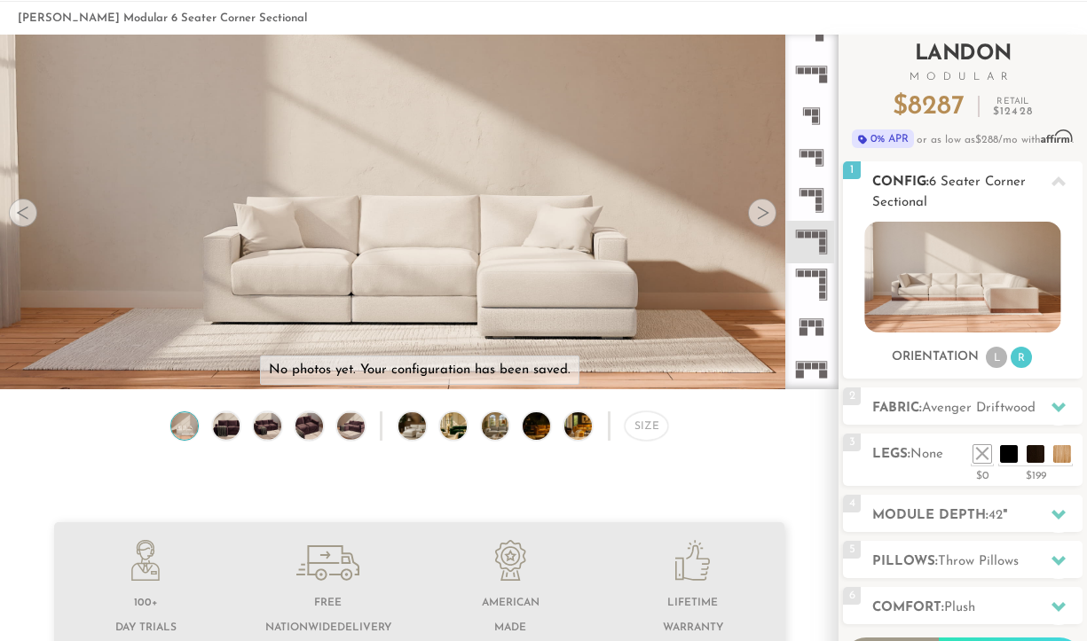
click at [994, 364] on li "L" at bounding box center [995, 357] width 21 height 21
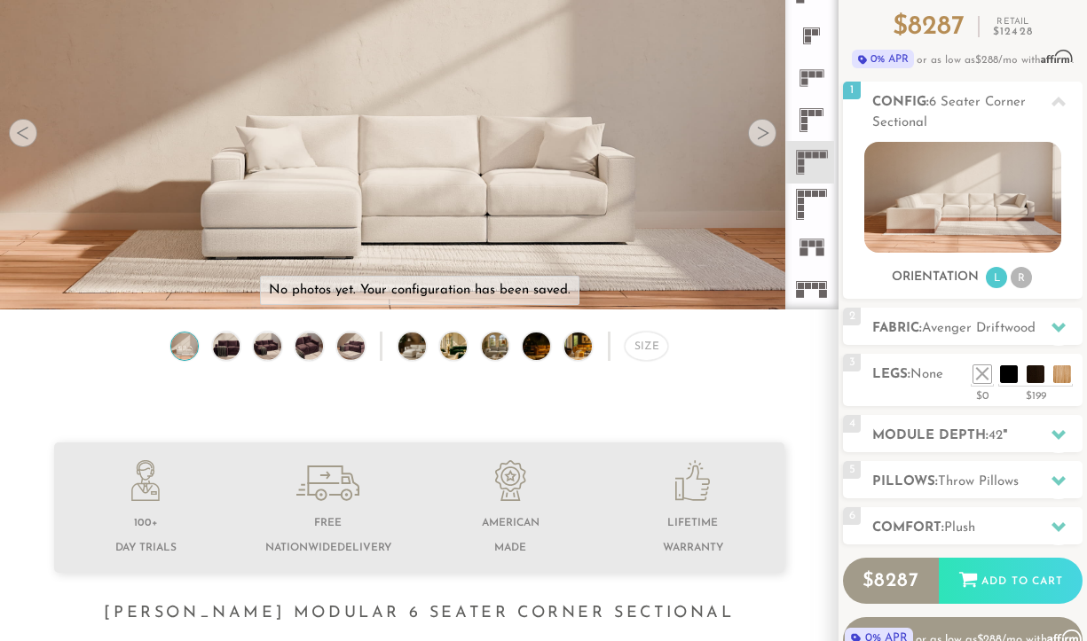
scroll to position [239, 0]
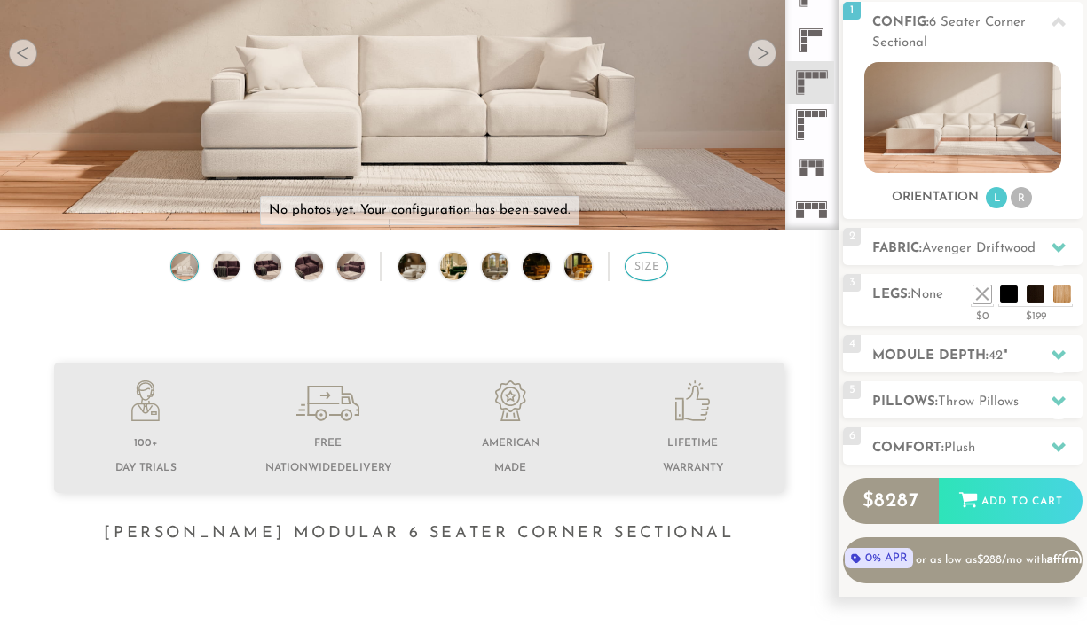
click at [644, 276] on div "Size" at bounding box center [645, 266] width 43 height 29
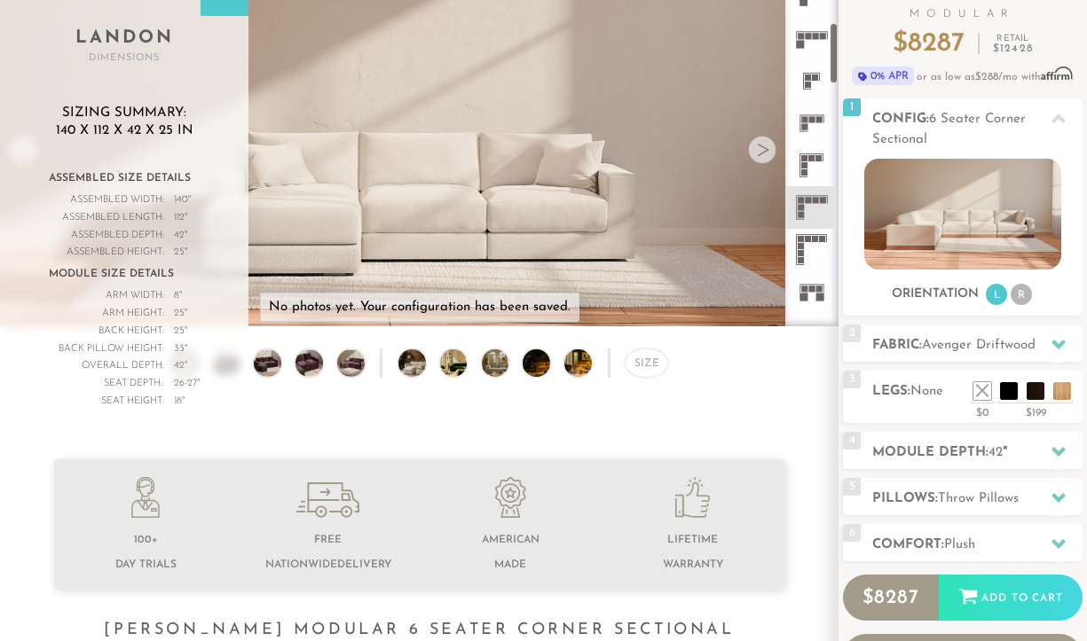
scroll to position [292, 0]
click at [816, 127] on icon at bounding box center [811, 122] width 43 height 43
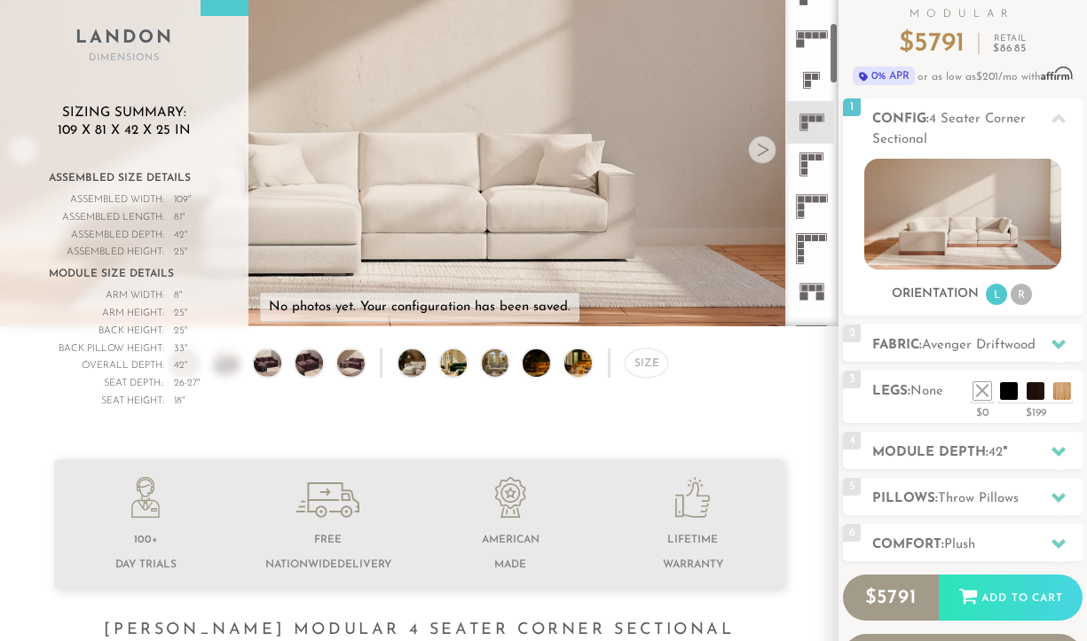
click at [813, 206] on icon at bounding box center [811, 206] width 43 height 43
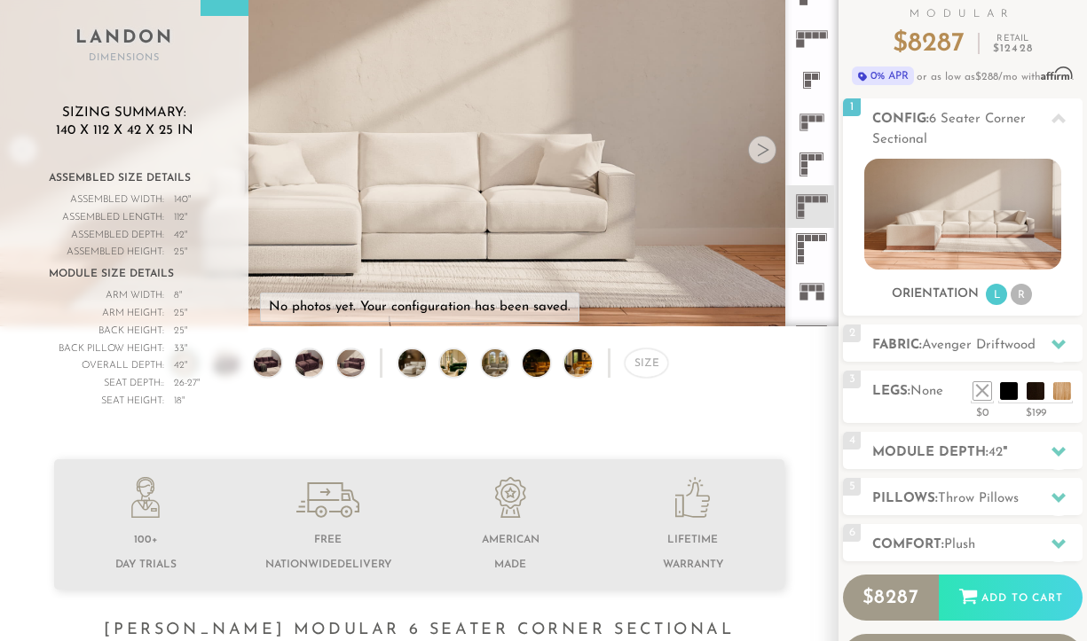
click at [822, 114] on rect at bounding box center [811, 114] width 24 height 1
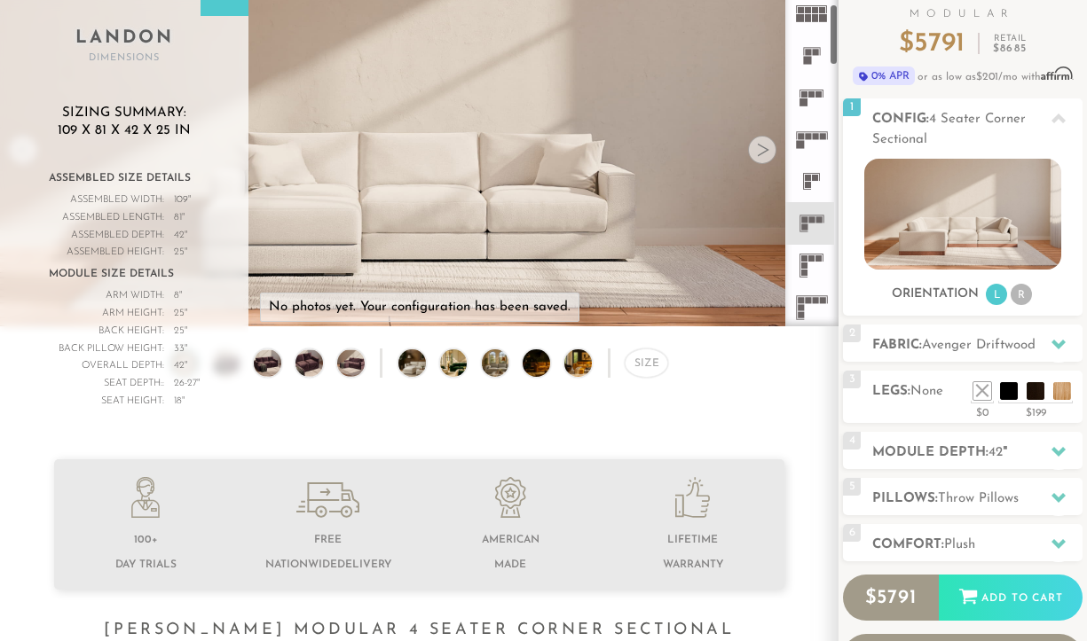
scroll to position [186, 0]
click at [819, 107] on icon at bounding box center [811, 102] width 43 height 43
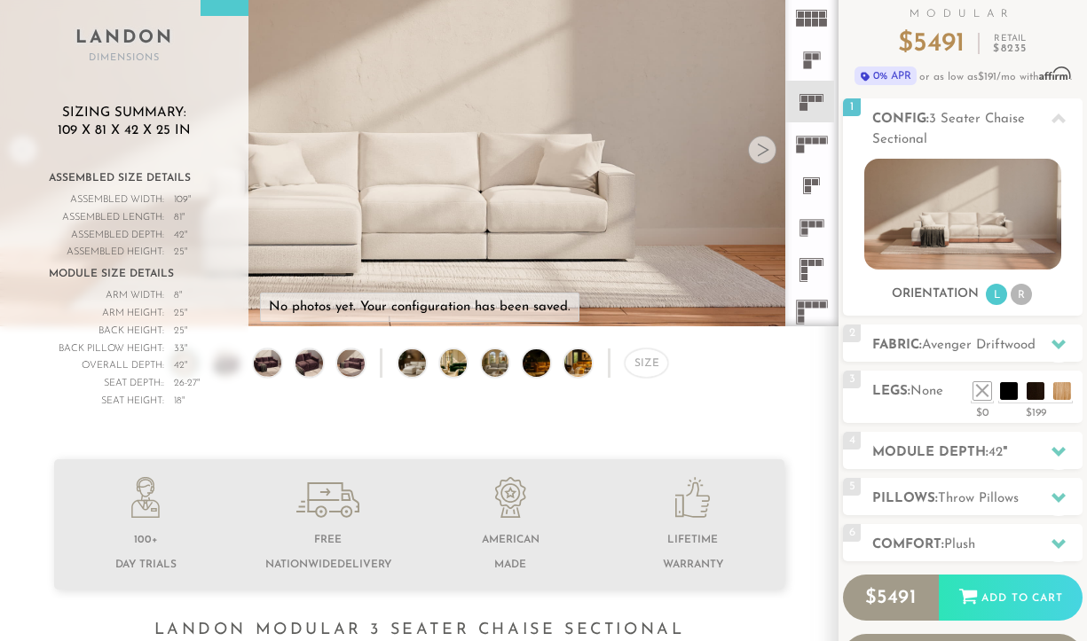
click at [815, 95] on icon at bounding box center [811, 102] width 43 height 43
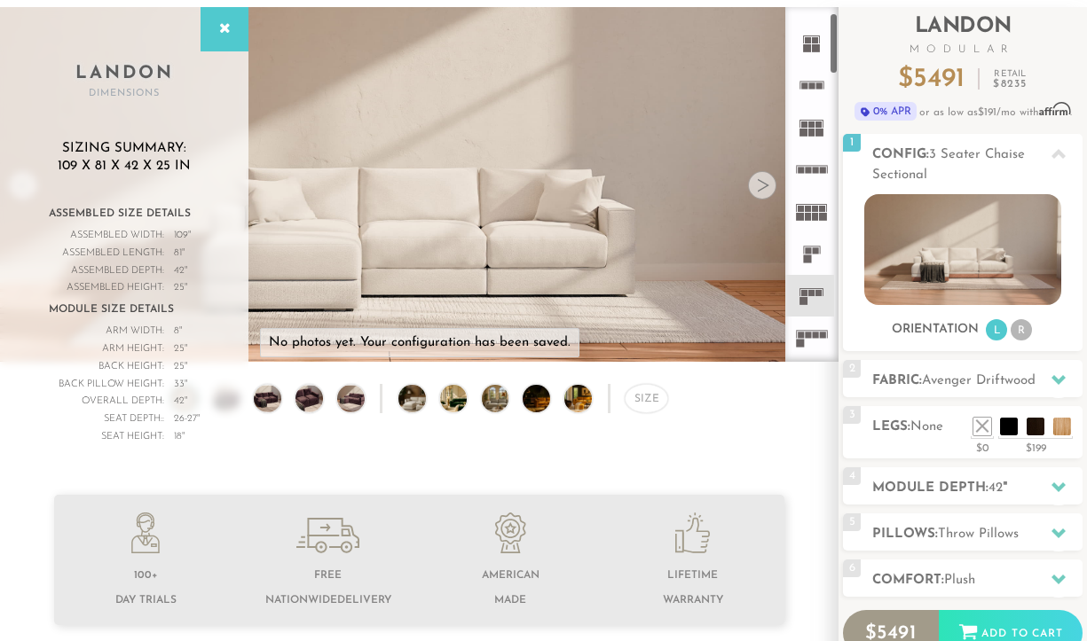
scroll to position [26, 0]
click at [820, 208] on rect at bounding box center [823, 211] width 6 height 6
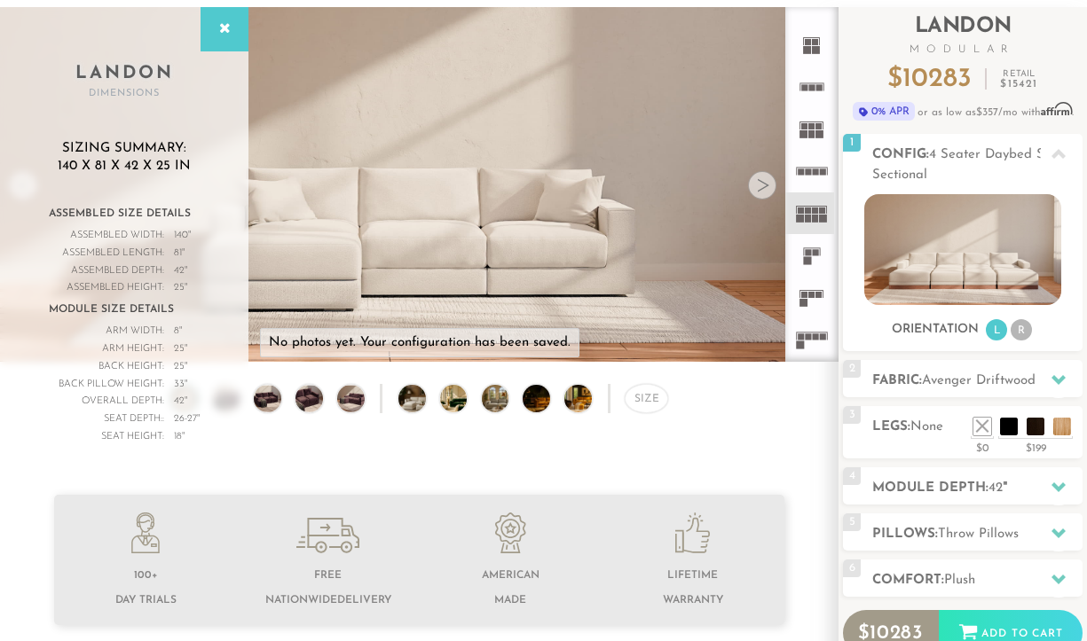
click at [814, 296] on rect at bounding box center [811, 295] width 6 height 6
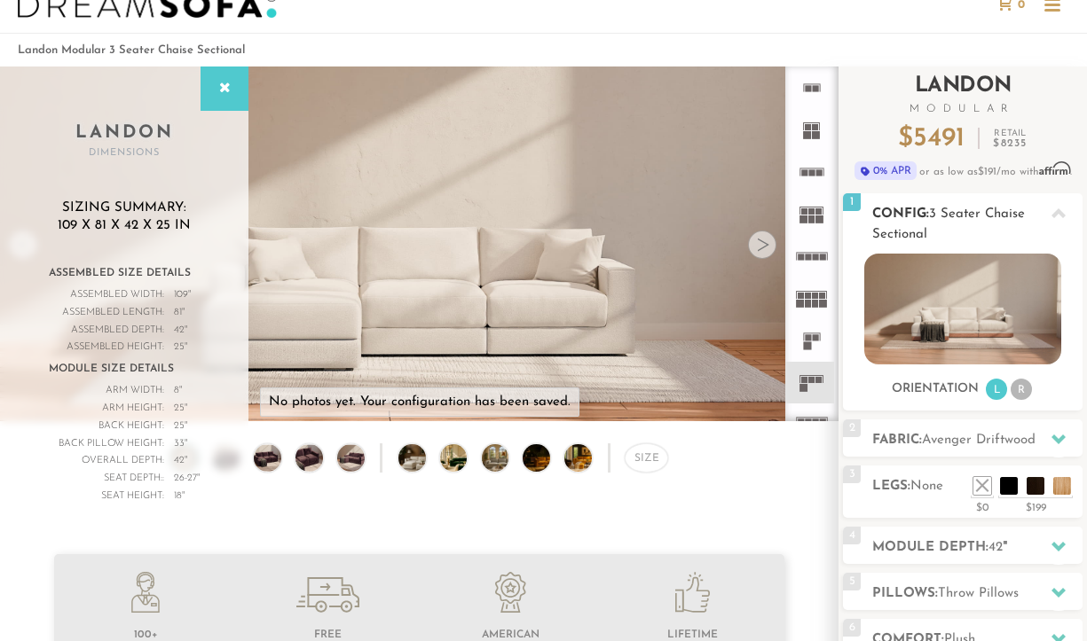
scroll to position [47, 0]
click at [1021, 382] on li "R" at bounding box center [1020, 390] width 21 height 21
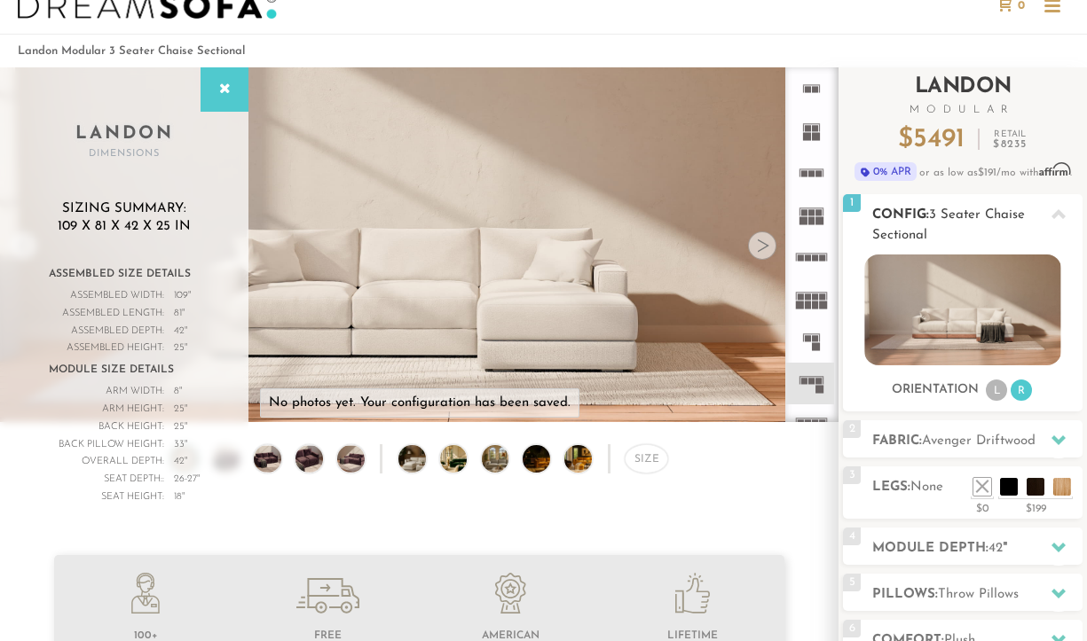
click at [998, 386] on li "L" at bounding box center [995, 390] width 21 height 21
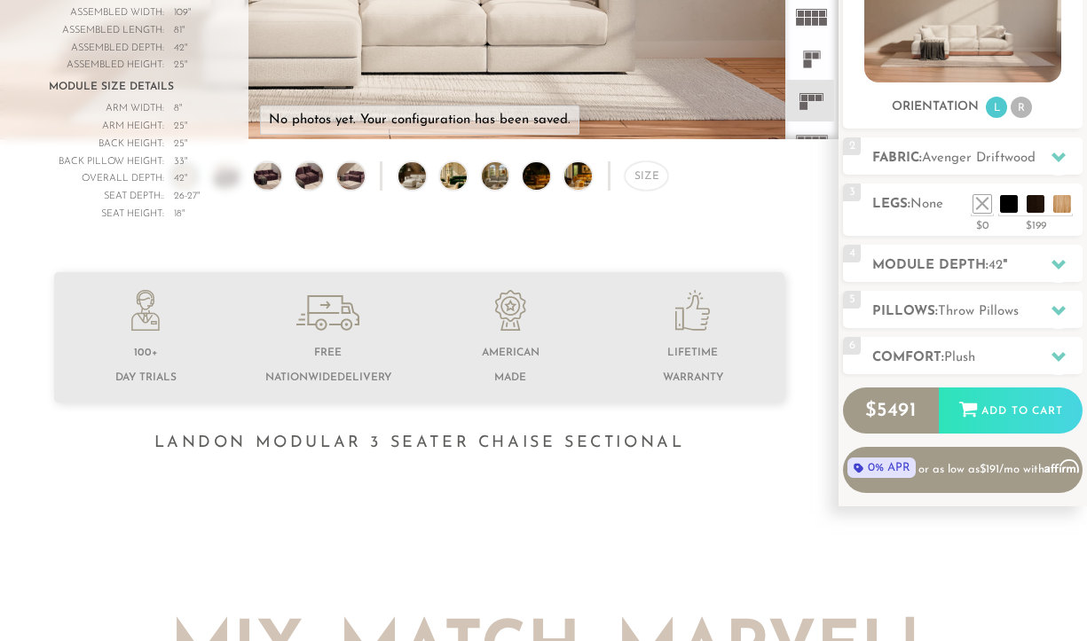
scroll to position [332, 0]
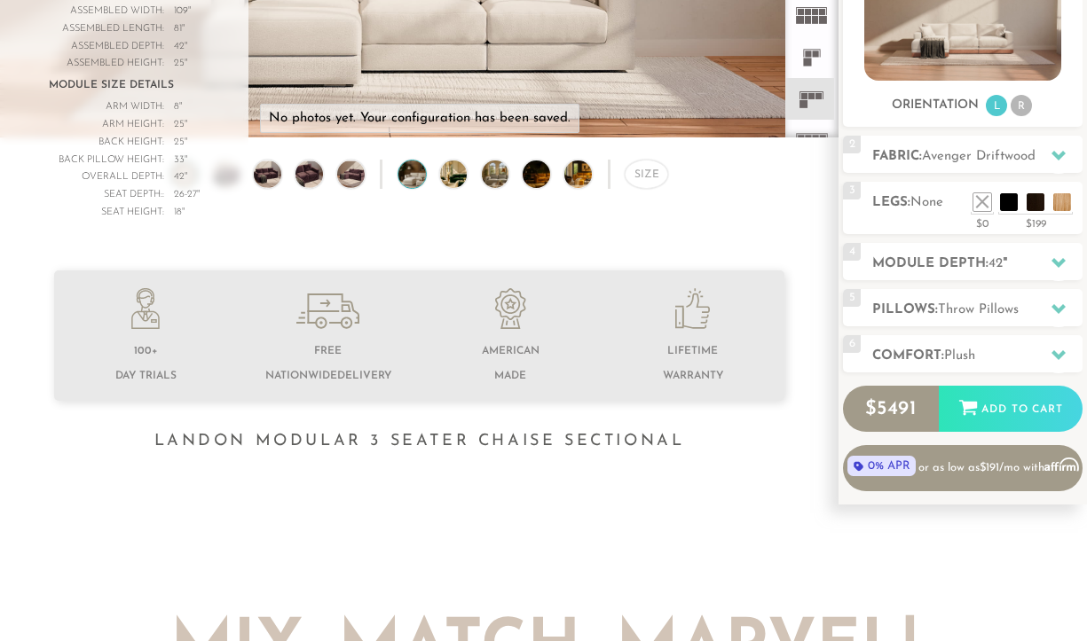
click at [414, 177] on img at bounding box center [422, 174] width 49 height 27
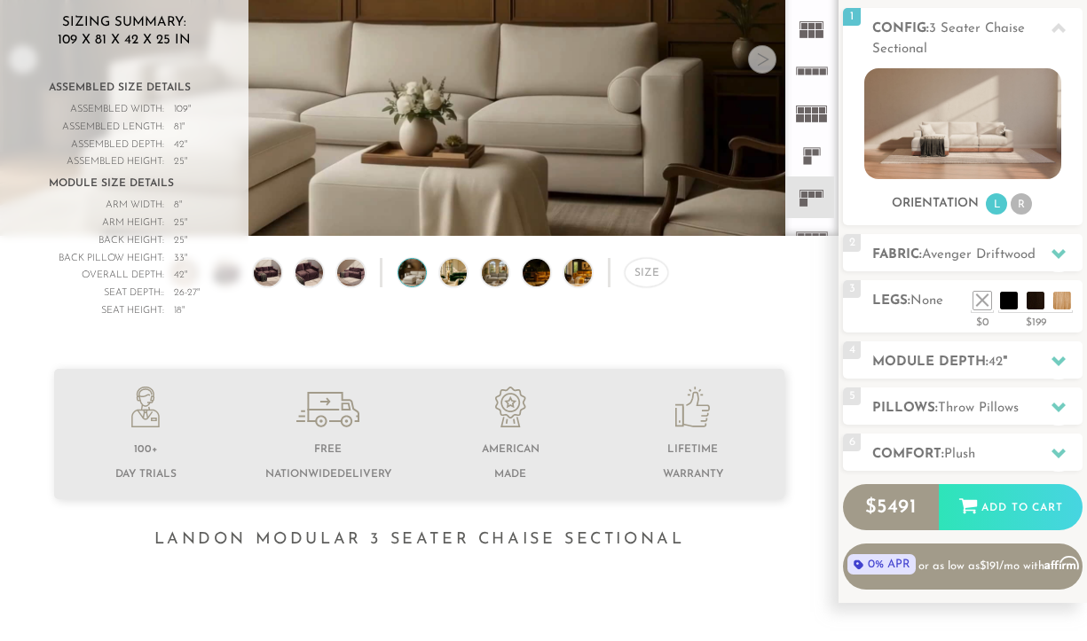
scroll to position [211, 0]
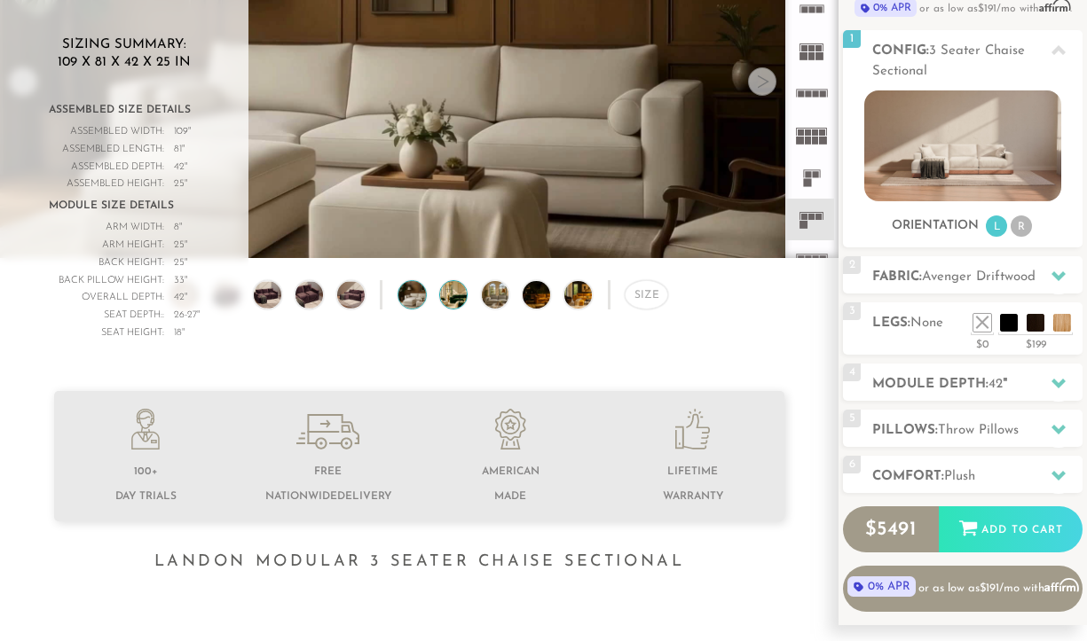
click at [451, 301] on img at bounding box center [464, 294] width 49 height 27
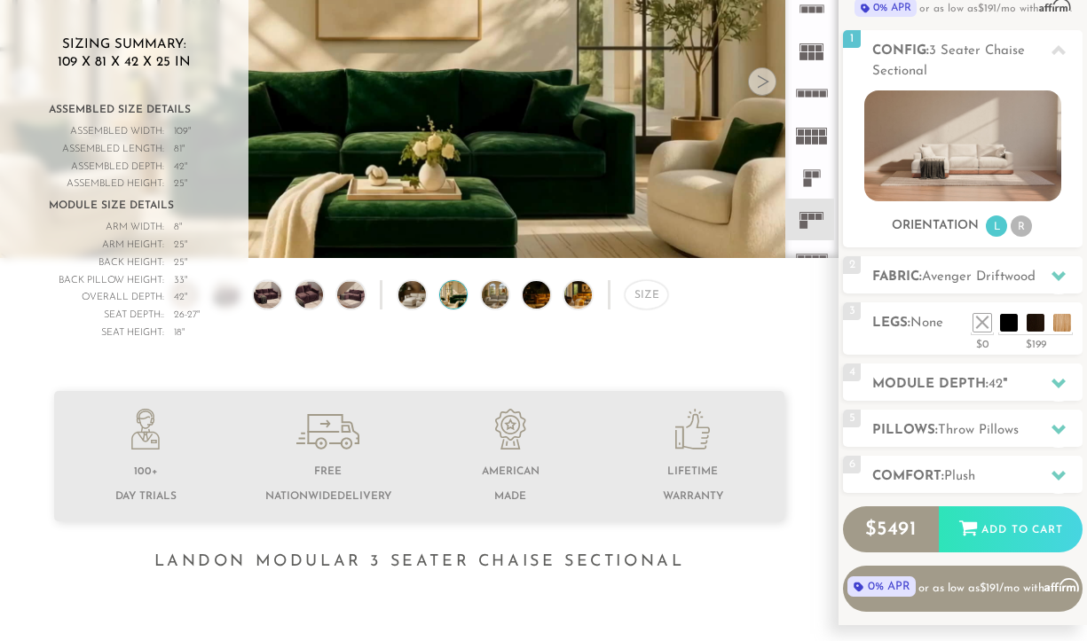
click at [288, 287] on div "Size" at bounding box center [419, 299] width 838 height 38
click at [305, 296] on img at bounding box center [309, 294] width 33 height 27
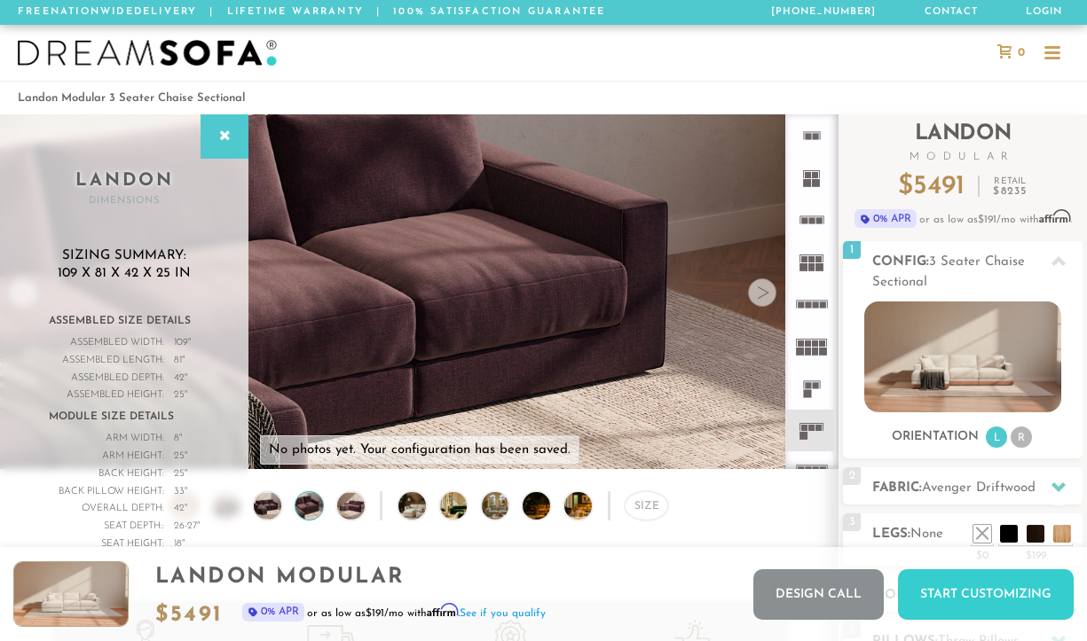
scroll to position [0, 0]
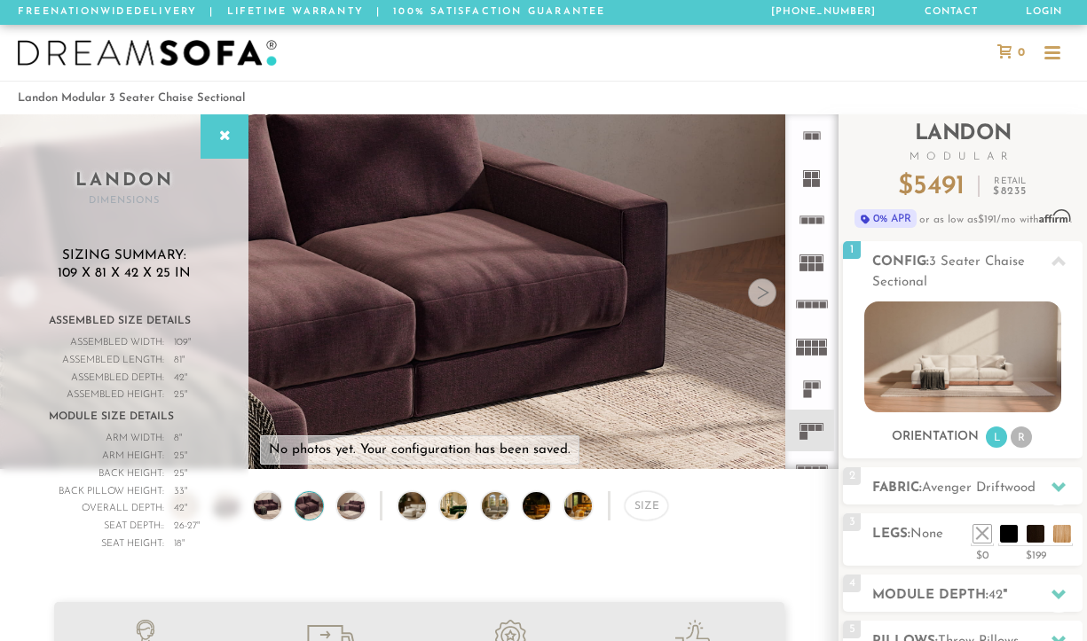
click at [175, 55] on img at bounding box center [147, 53] width 259 height 27
